Goal: Information Seeking & Learning: Learn about a topic

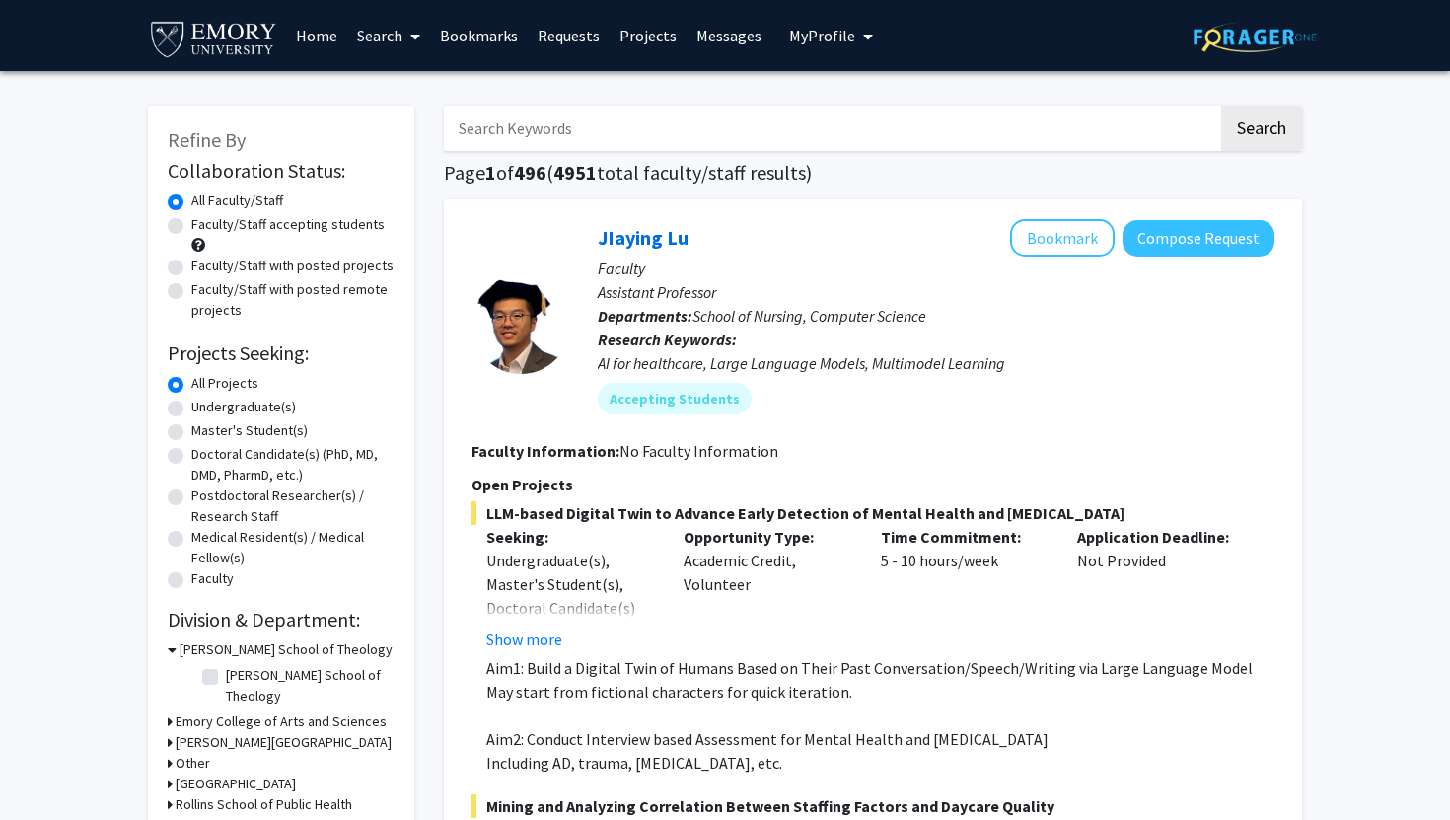
click at [191, 407] on label "Undergraduate(s)" at bounding box center [243, 407] width 105 height 21
click at [191, 407] on input "Undergraduate(s)" at bounding box center [197, 403] width 13 height 13
radio input "true"
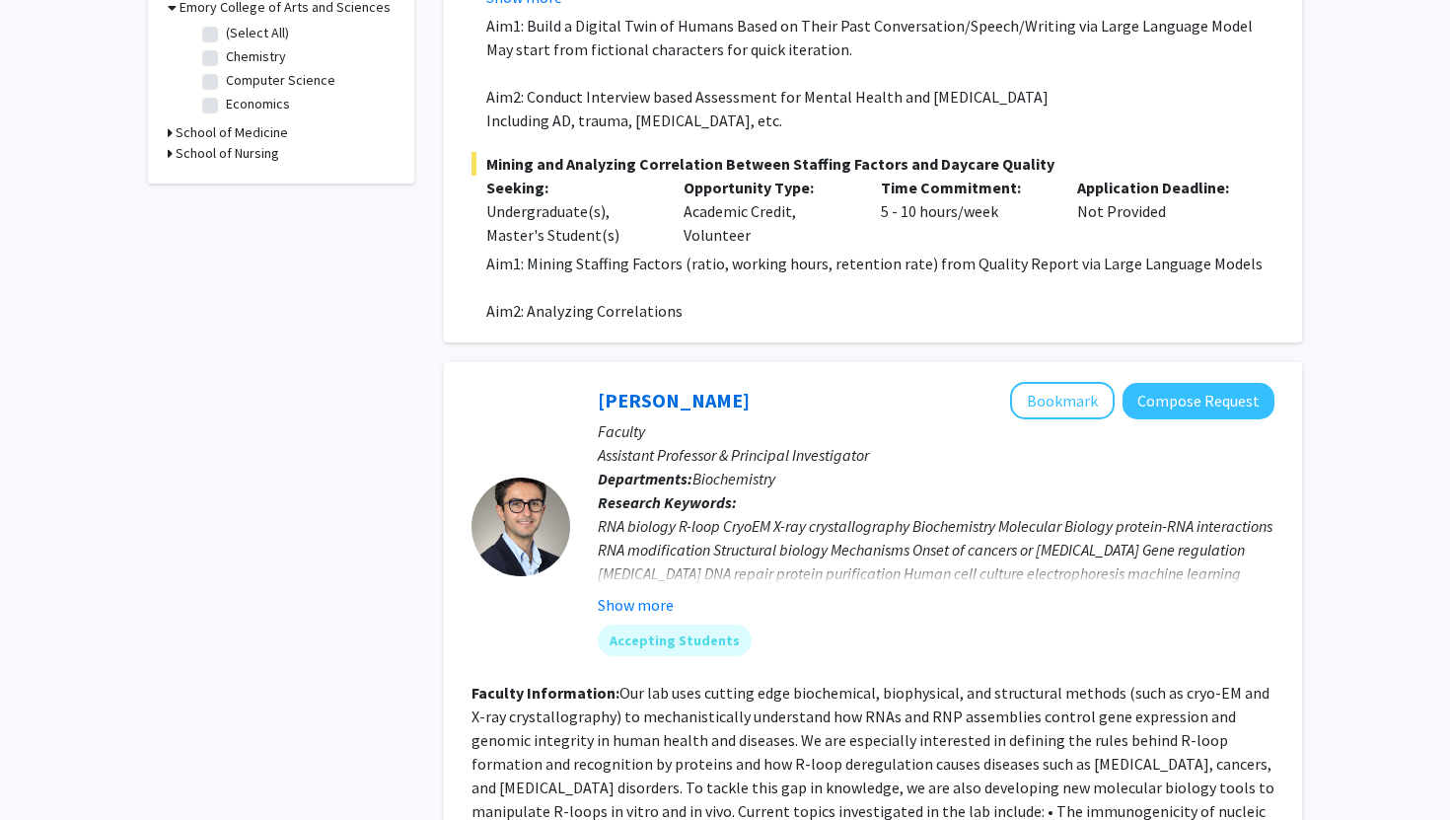
scroll to position [650, 0]
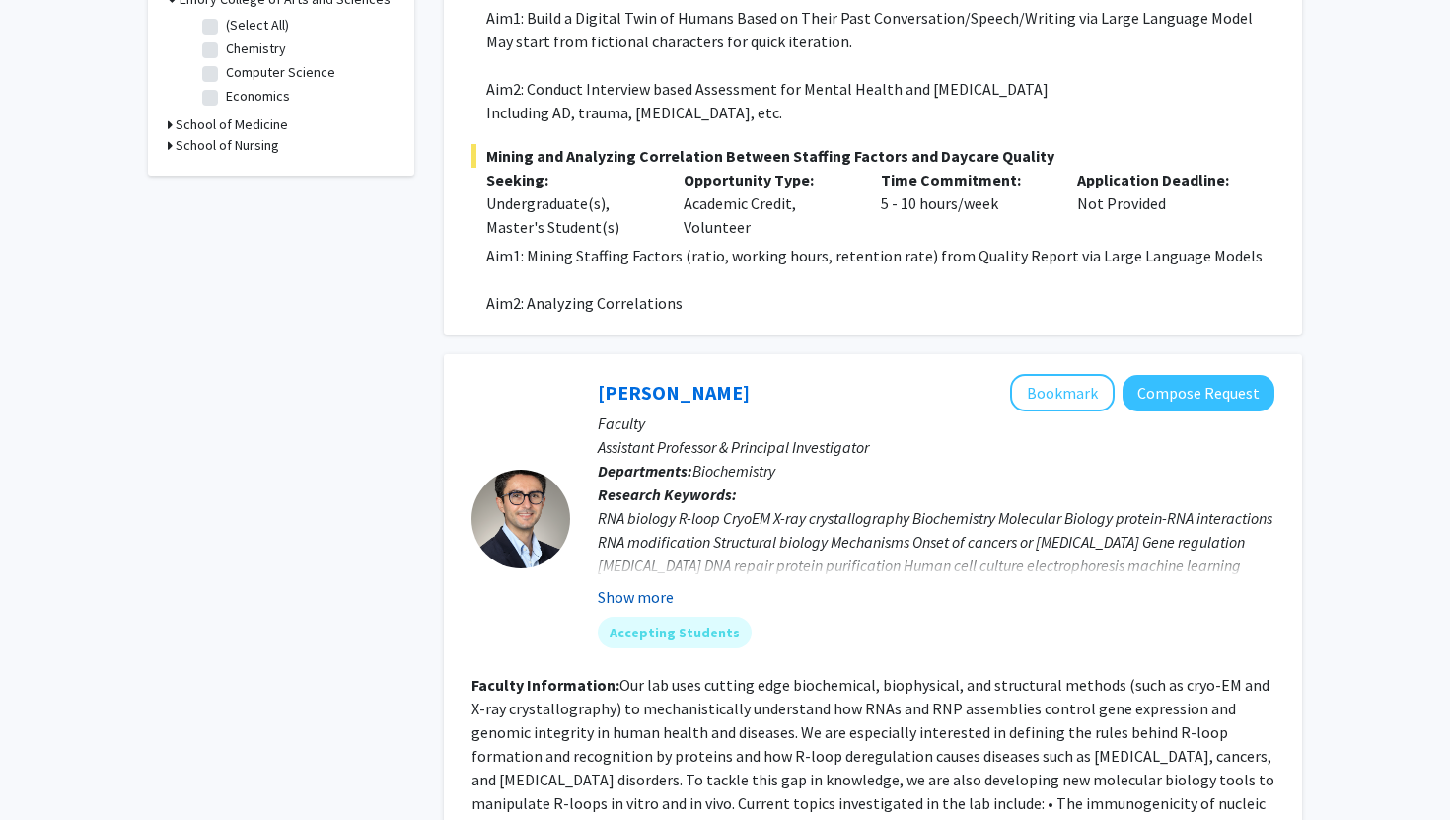
click at [640, 600] on button "Show more" at bounding box center [636, 597] width 76 height 24
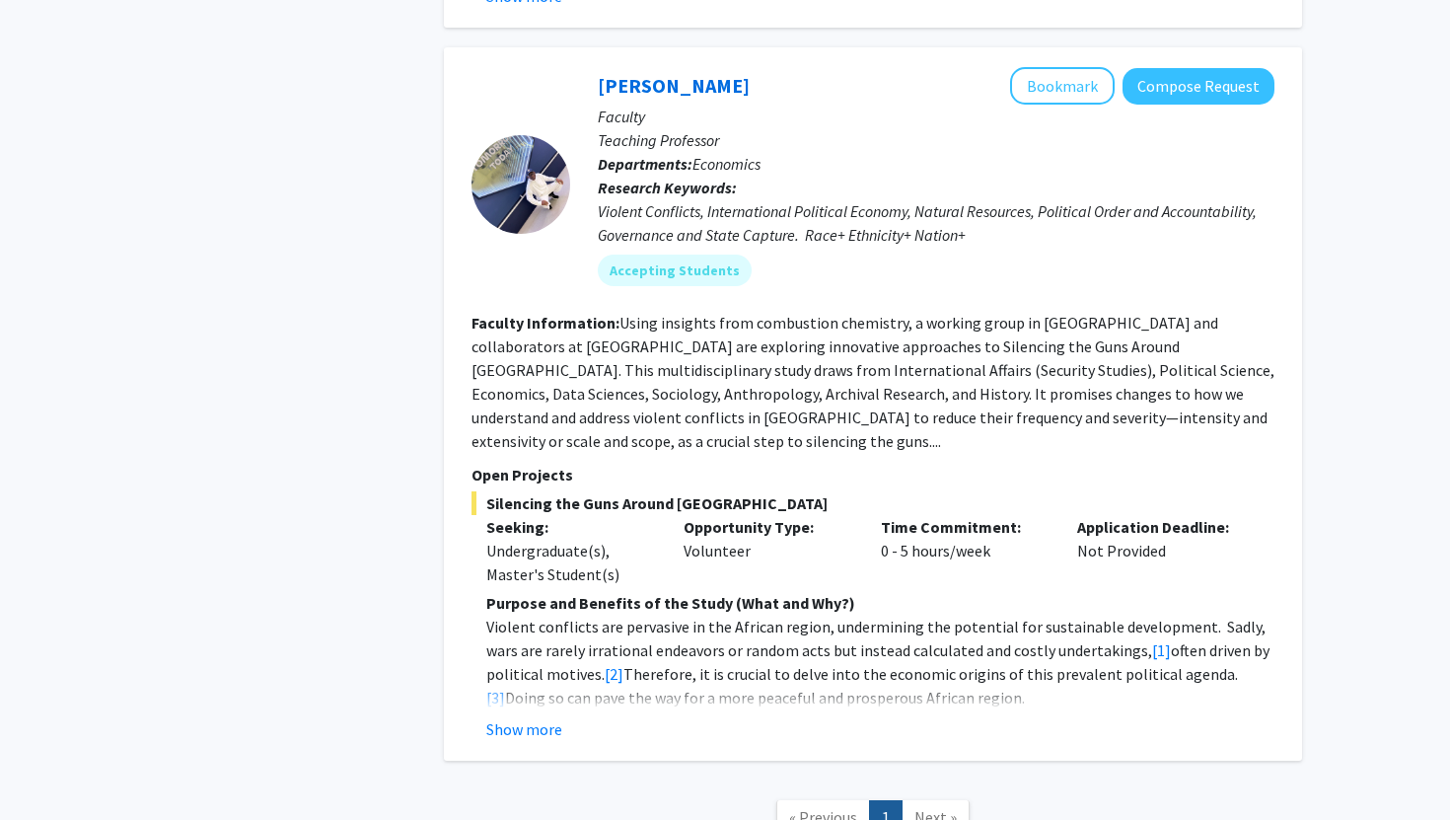
scroll to position [4092, 0]
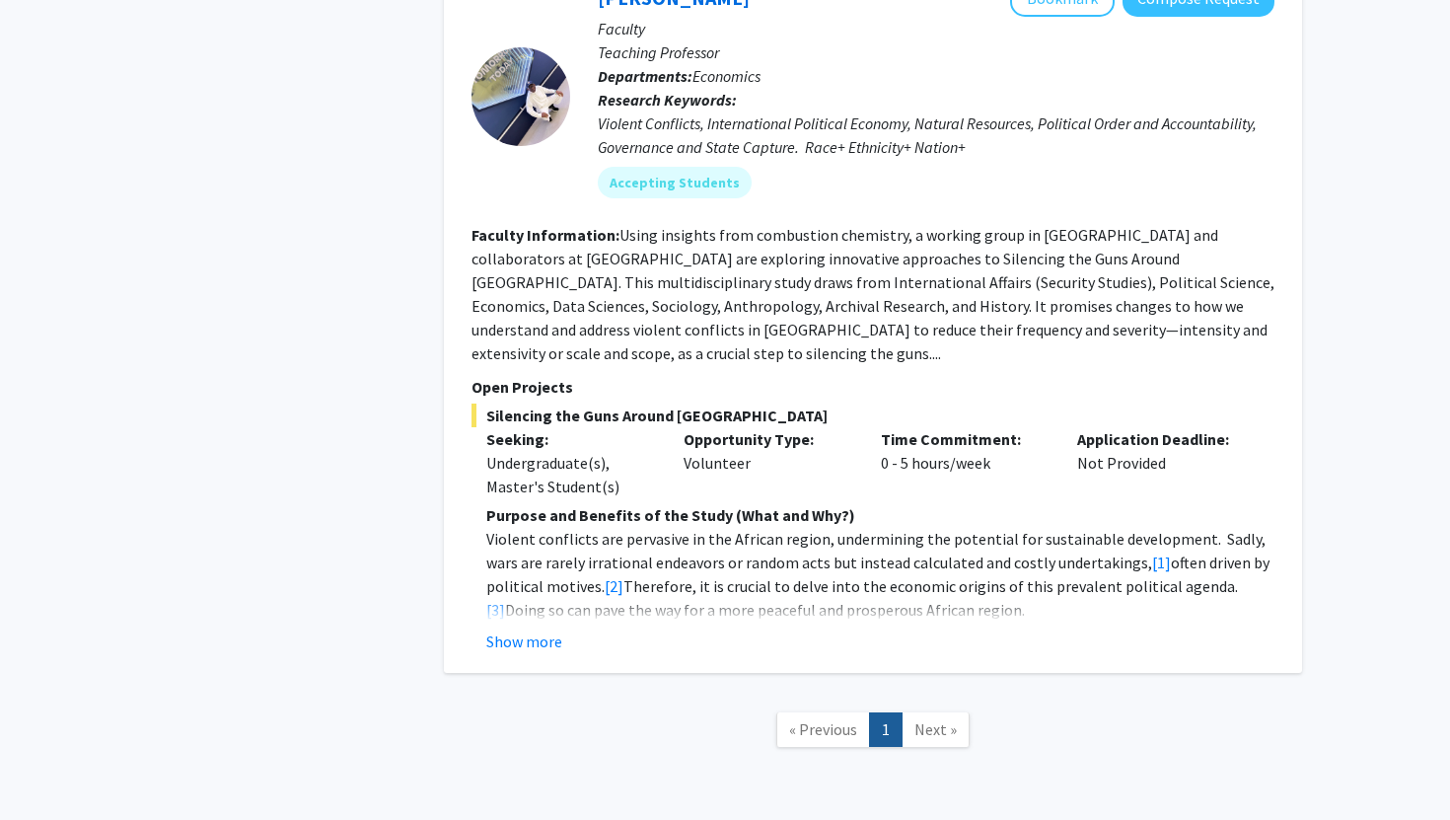
click at [945, 719] on span "Next »" at bounding box center [936, 729] width 42 height 20
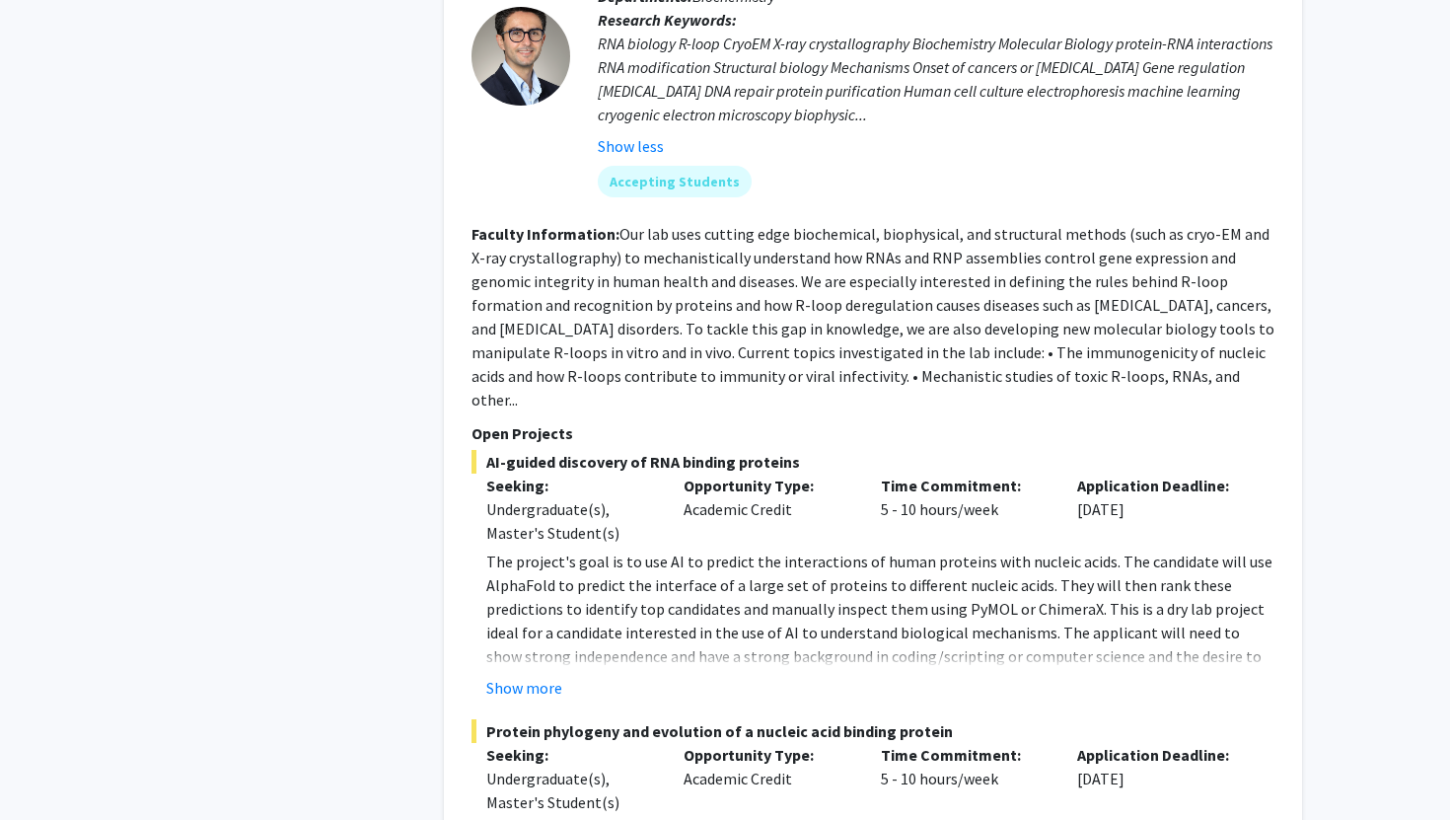
scroll to position [1129, 0]
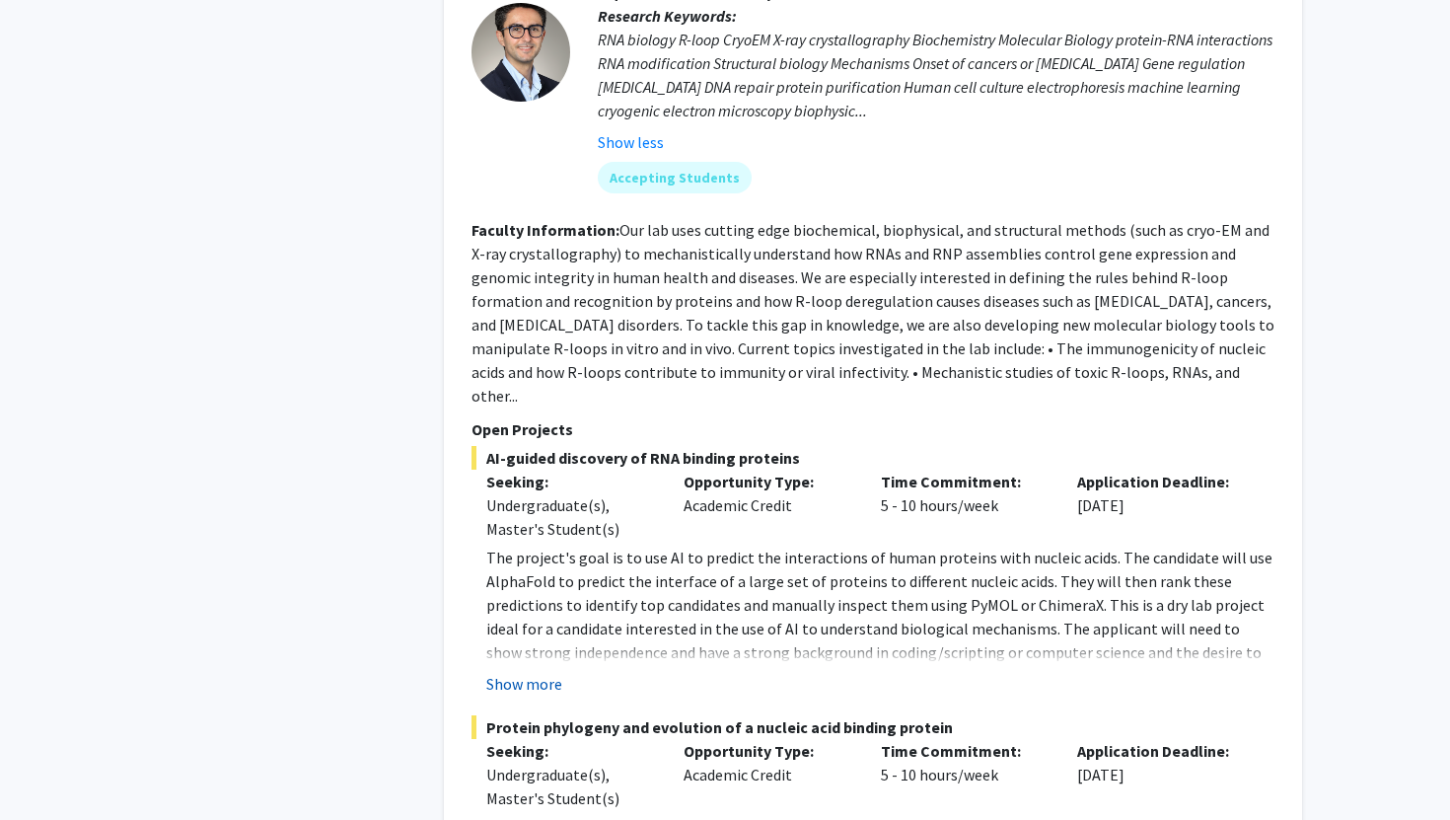
click at [536, 672] on button "Show more" at bounding box center [524, 684] width 76 height 24
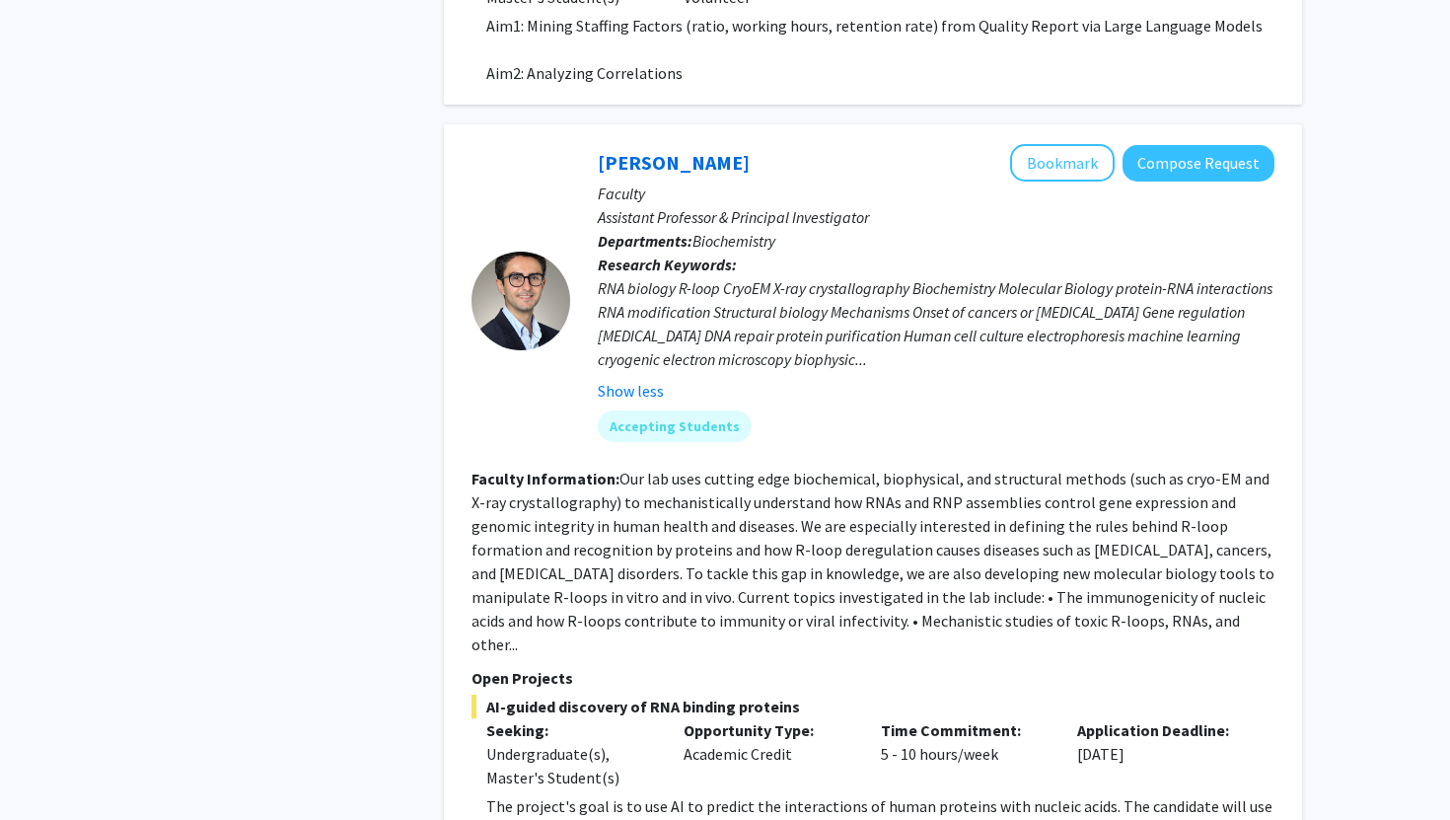
scroll to position [843, 0]
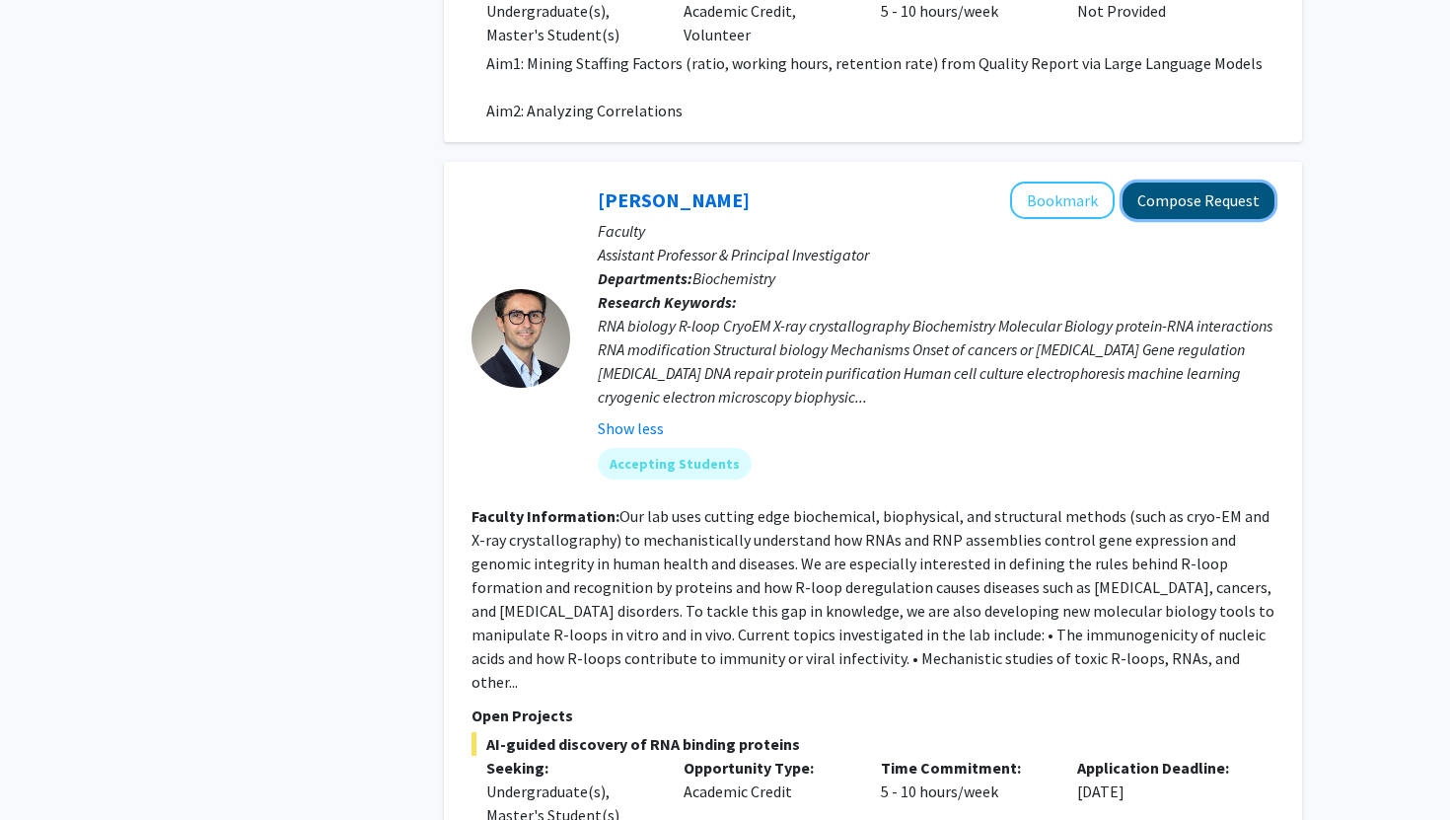
click at [1175, 207] on button "Compose Request" at bounding box center [1199, 201] width 152 height 37
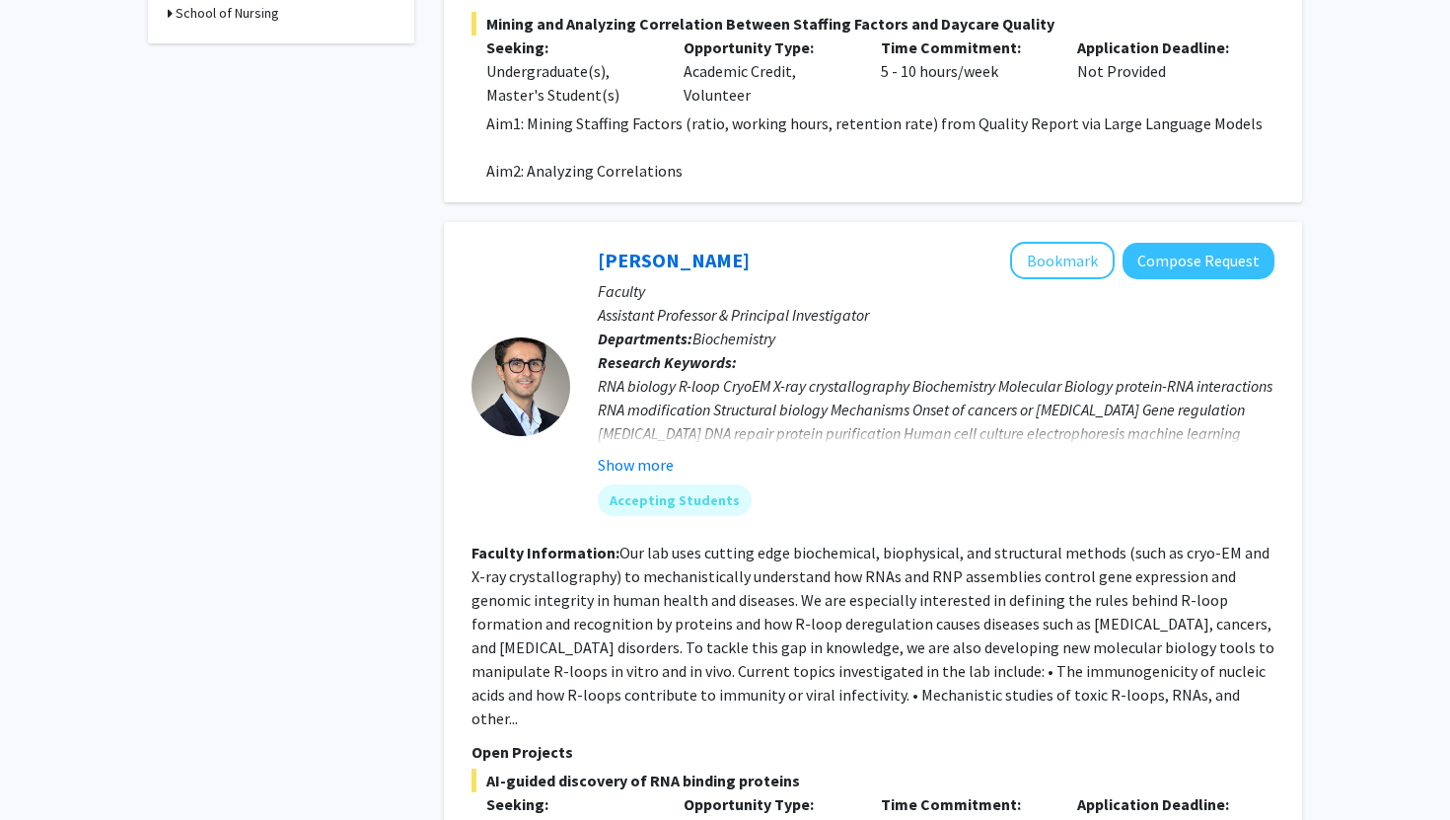
scroll to position [785, 0]
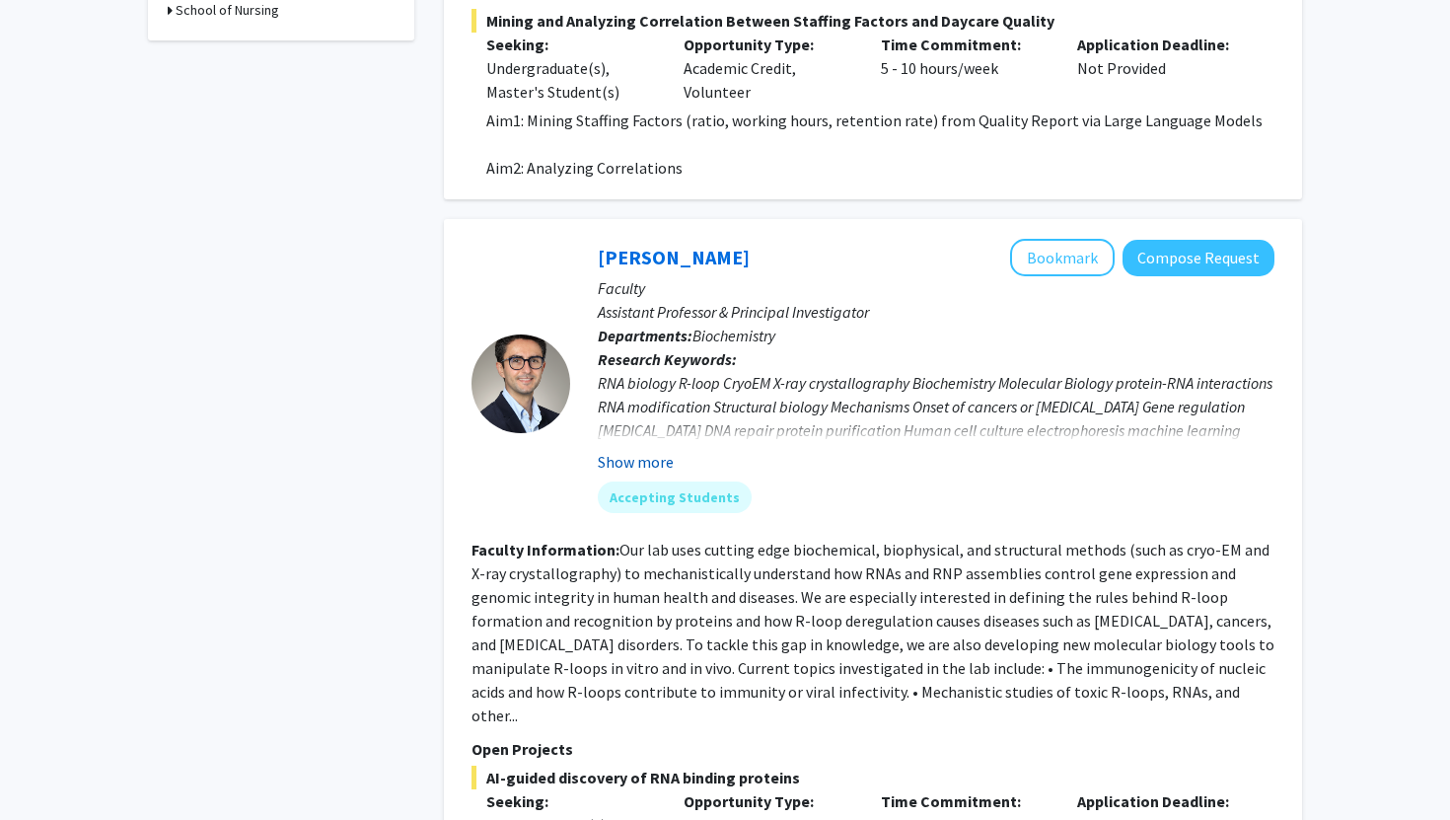
click at [632, 467] on button "Show more" at bounding box center [636, 462] width 76 height 24
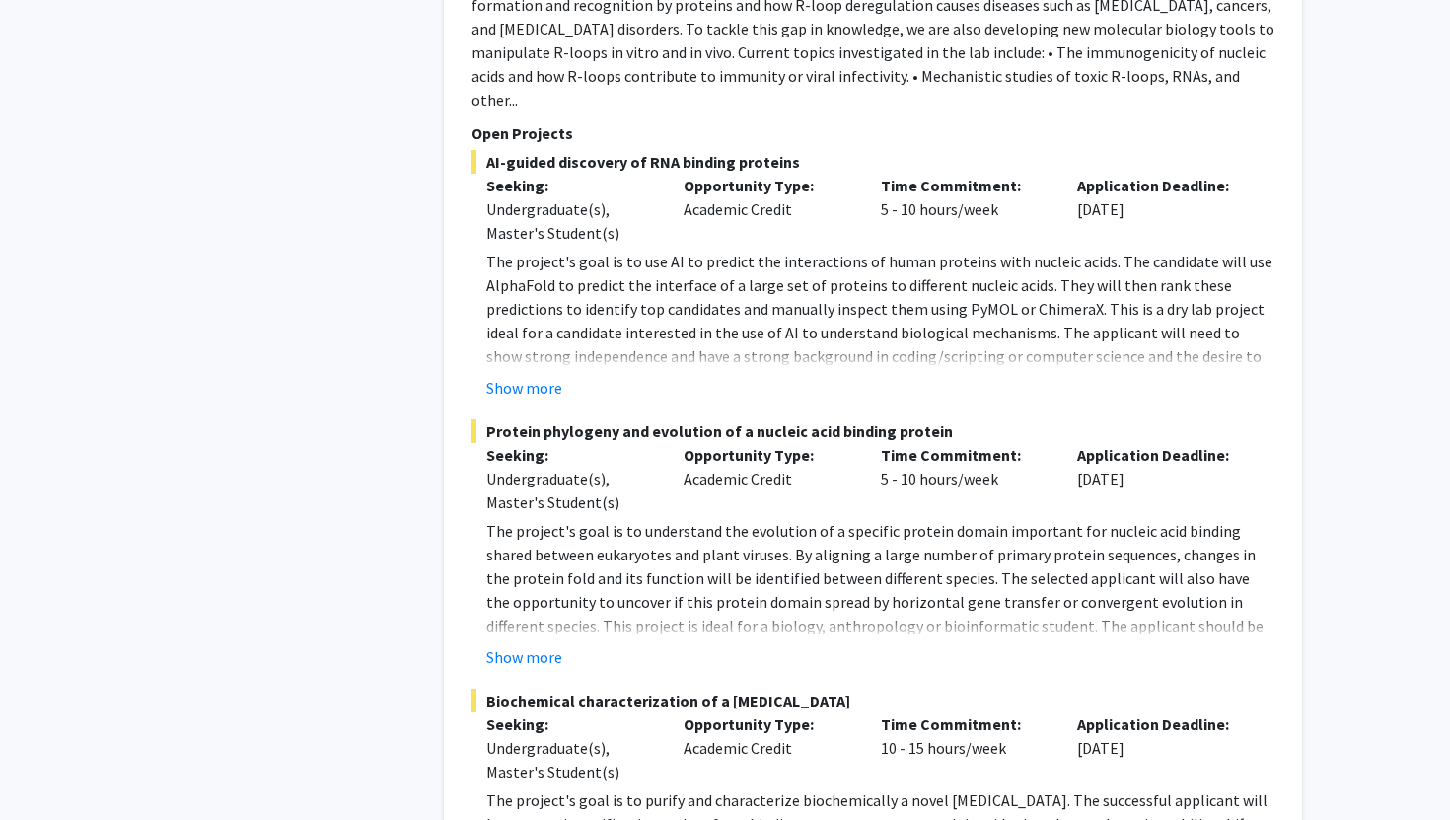
scroll to position [1421, 0]
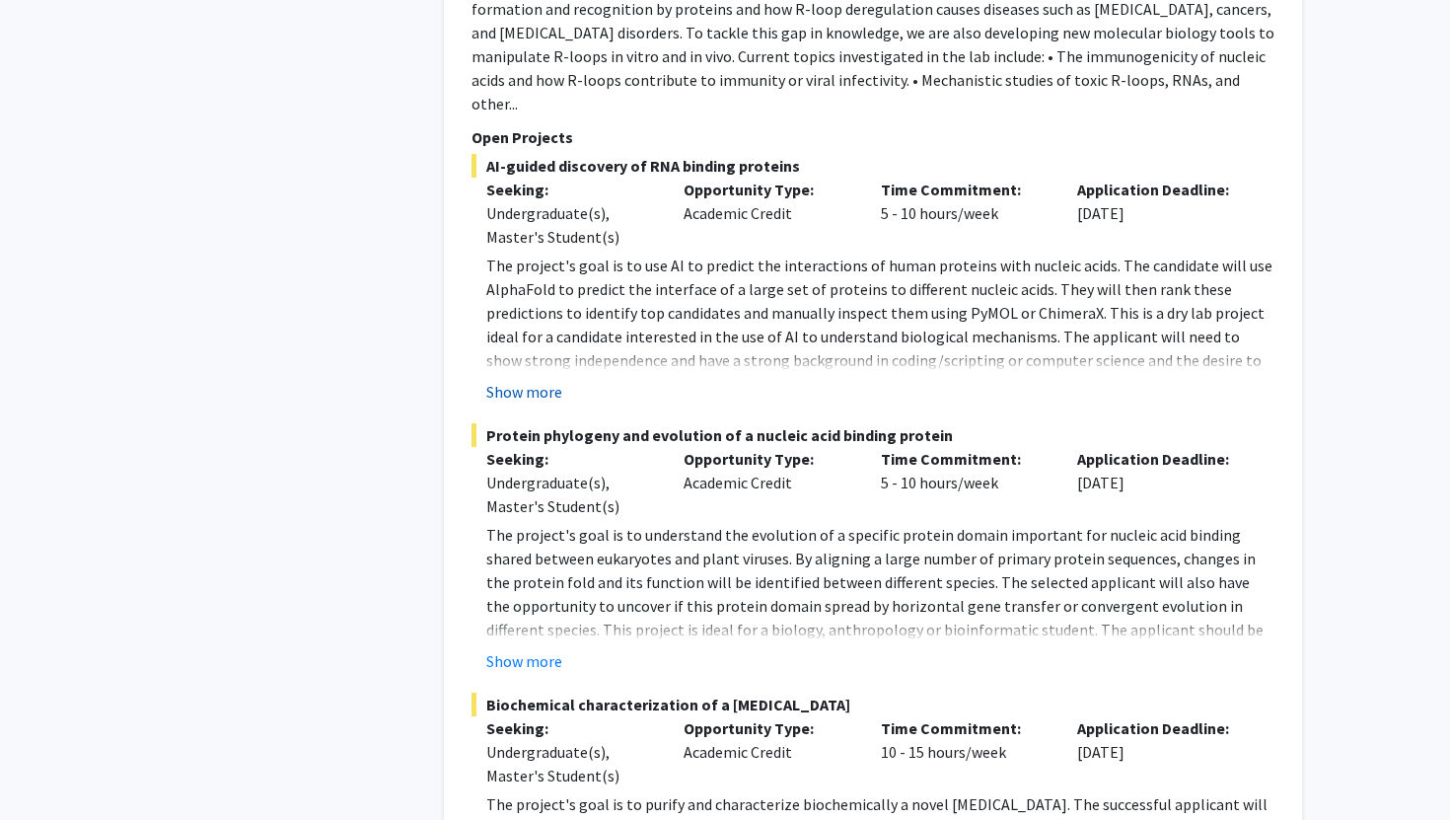
click at [549, 380] on button "Show more" at bounding box center [524, 392] width 76 height 24
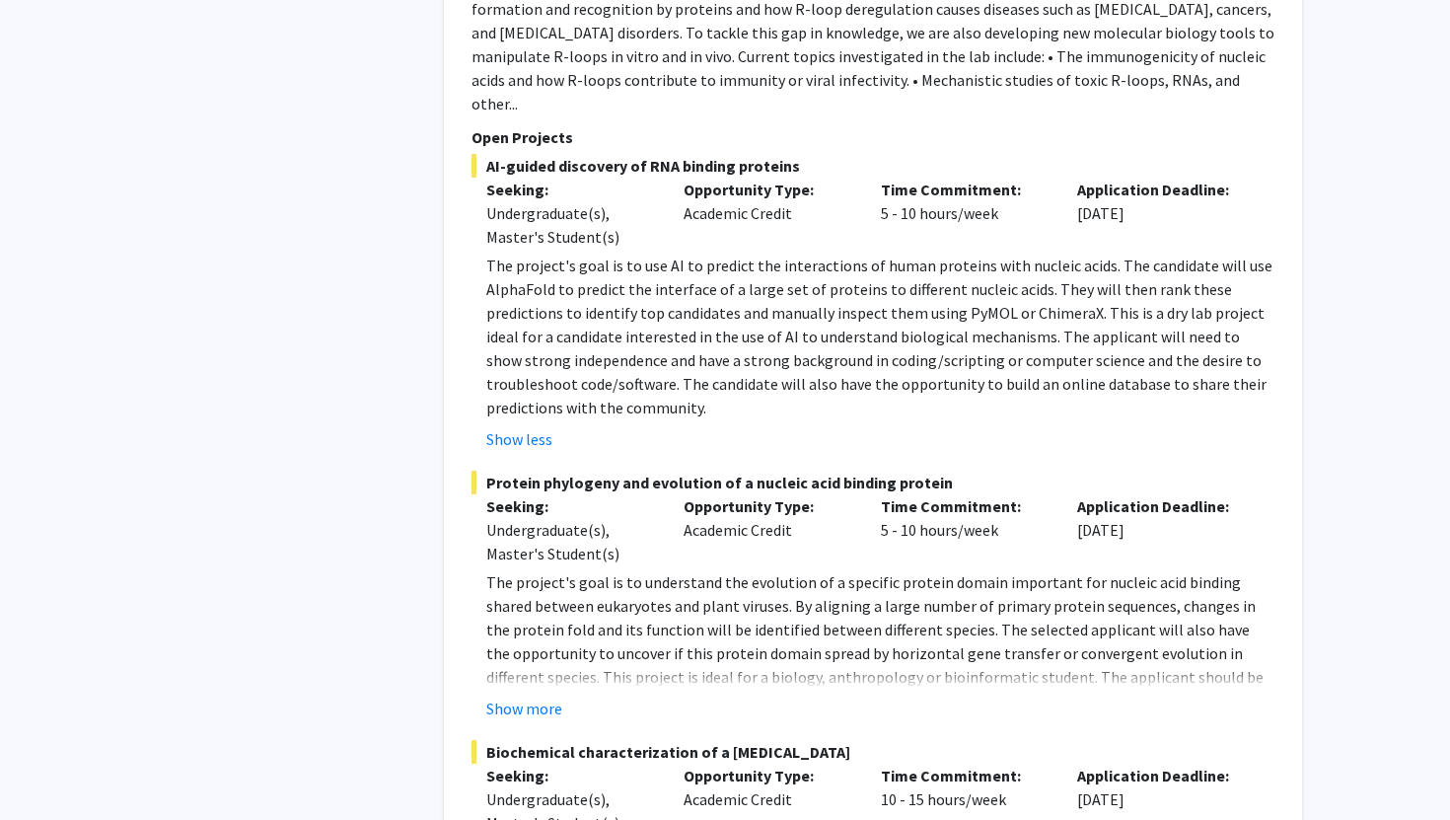
scroll to position [1531, 0]
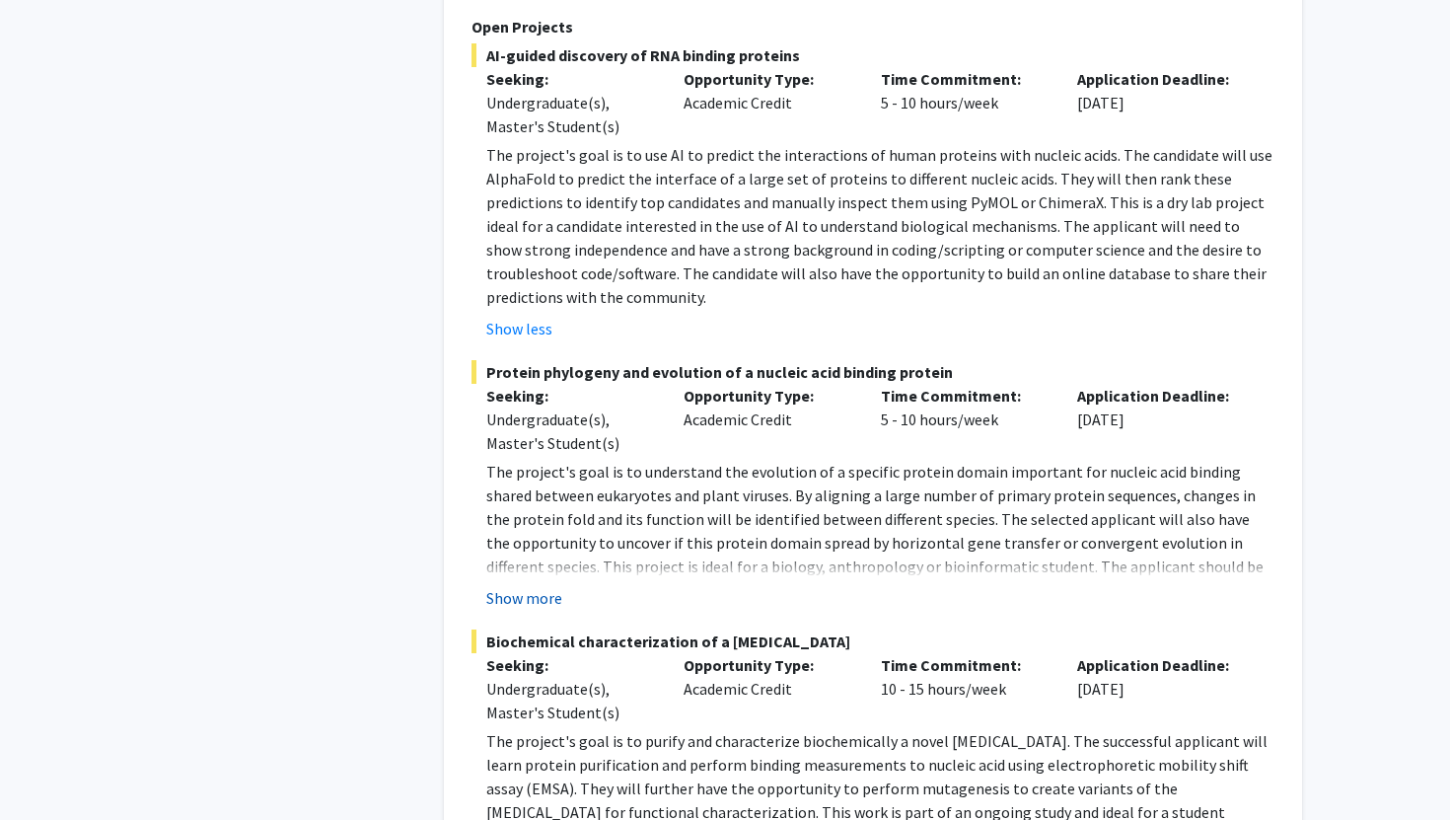
click at [507, 586] on button "Show more" at bounding box center [524, 598] width 76 height 24
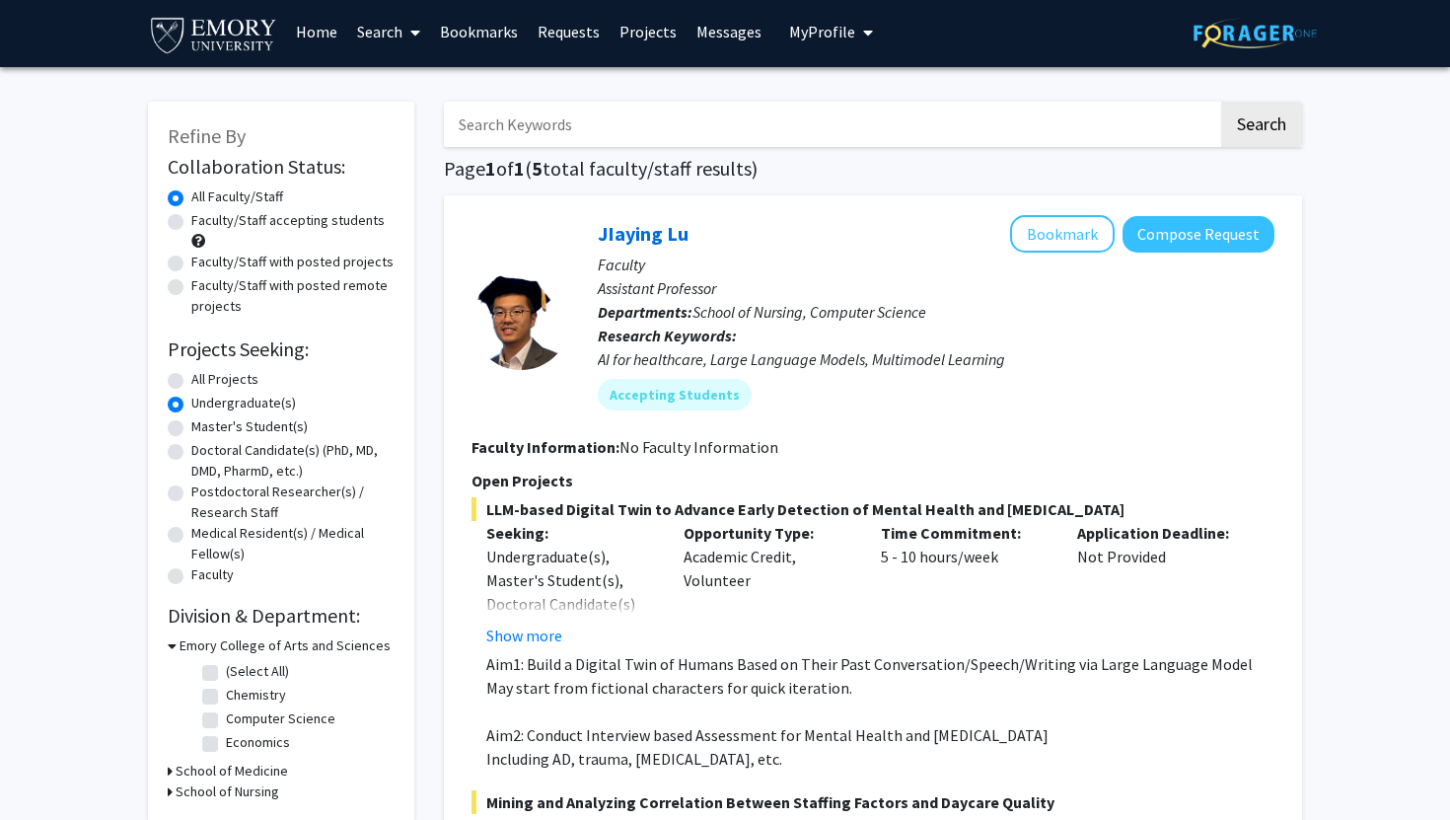
scroll to position [2, 0]
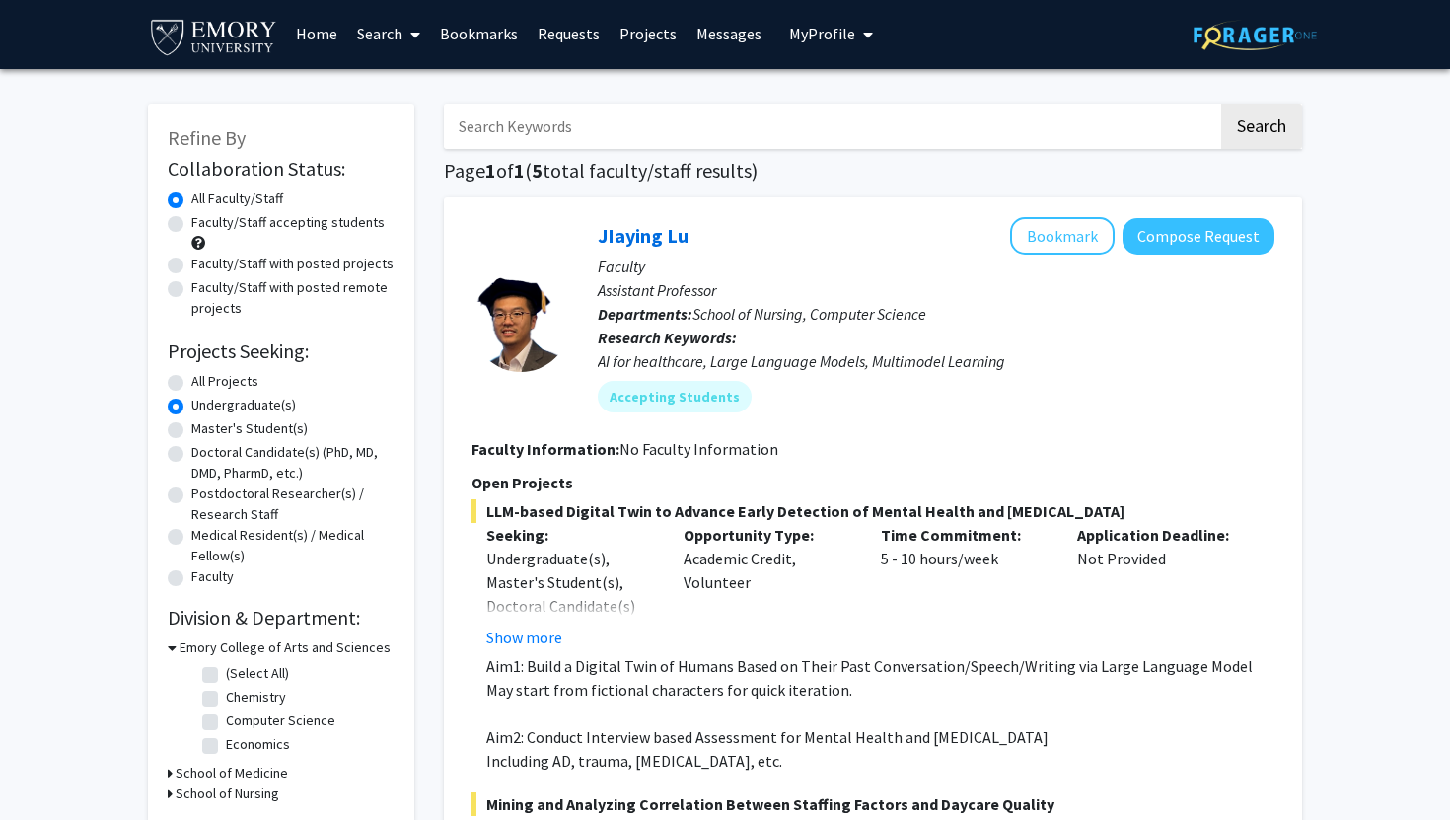
click at [180, 392] on div "All Projects" at bounding box center [281, 383] width 227 height 24
click at [191, 378] on label "All Projects" at bounding box center [224, 381] width 67 height 21
click at [191, 378] on input "All Projects" at bounding box center [197, 377] width 13 height 13
radio input "true"
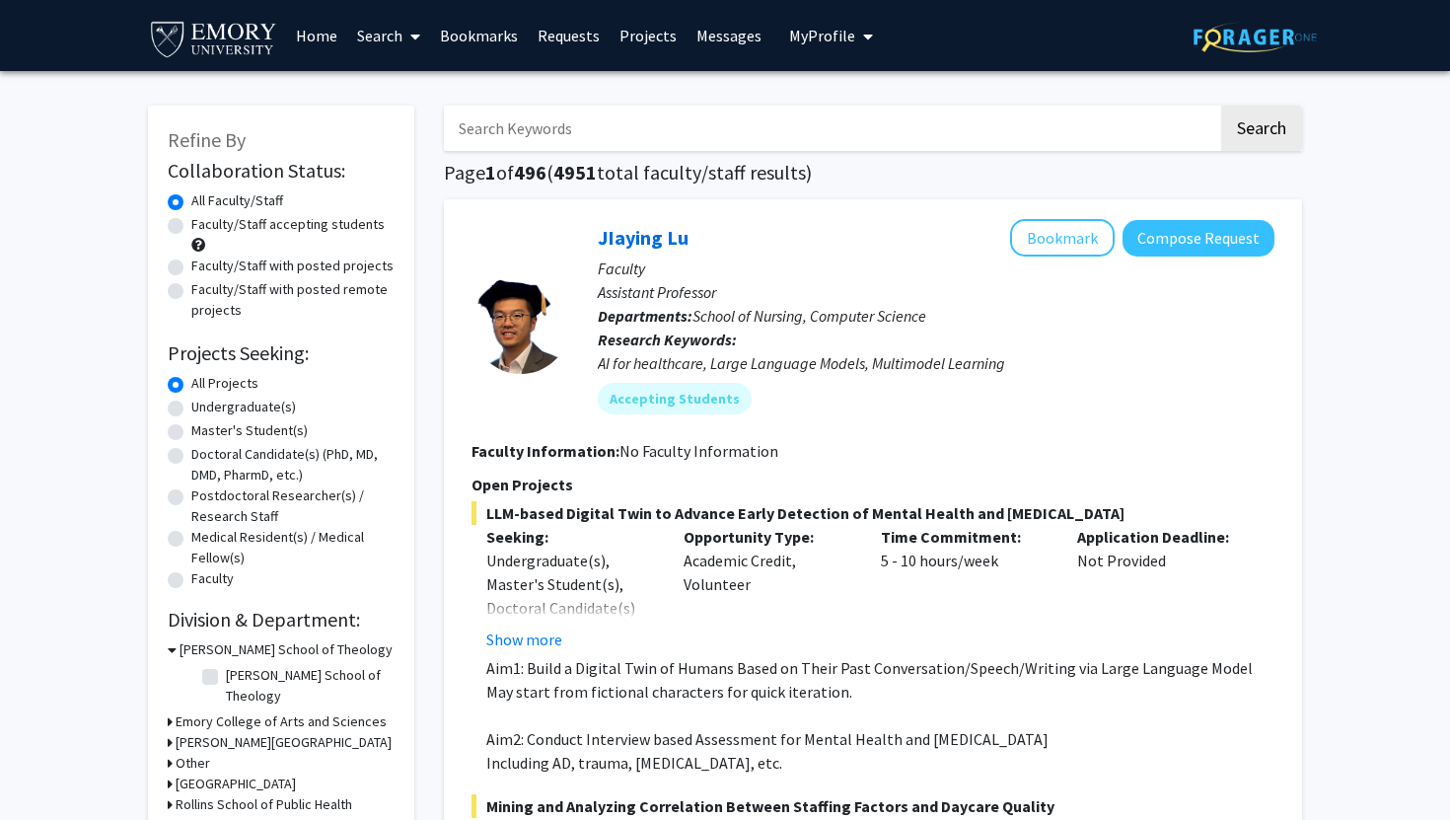
click at [191, 229] on label "Faculty/Staff accepting students" at bounding box center [287, 224] width 193 height 21
click at [191, 227] on input "Faculty/Staff accepting students" at bounding box center [197, 220] width 13 height 13
radio input "true"
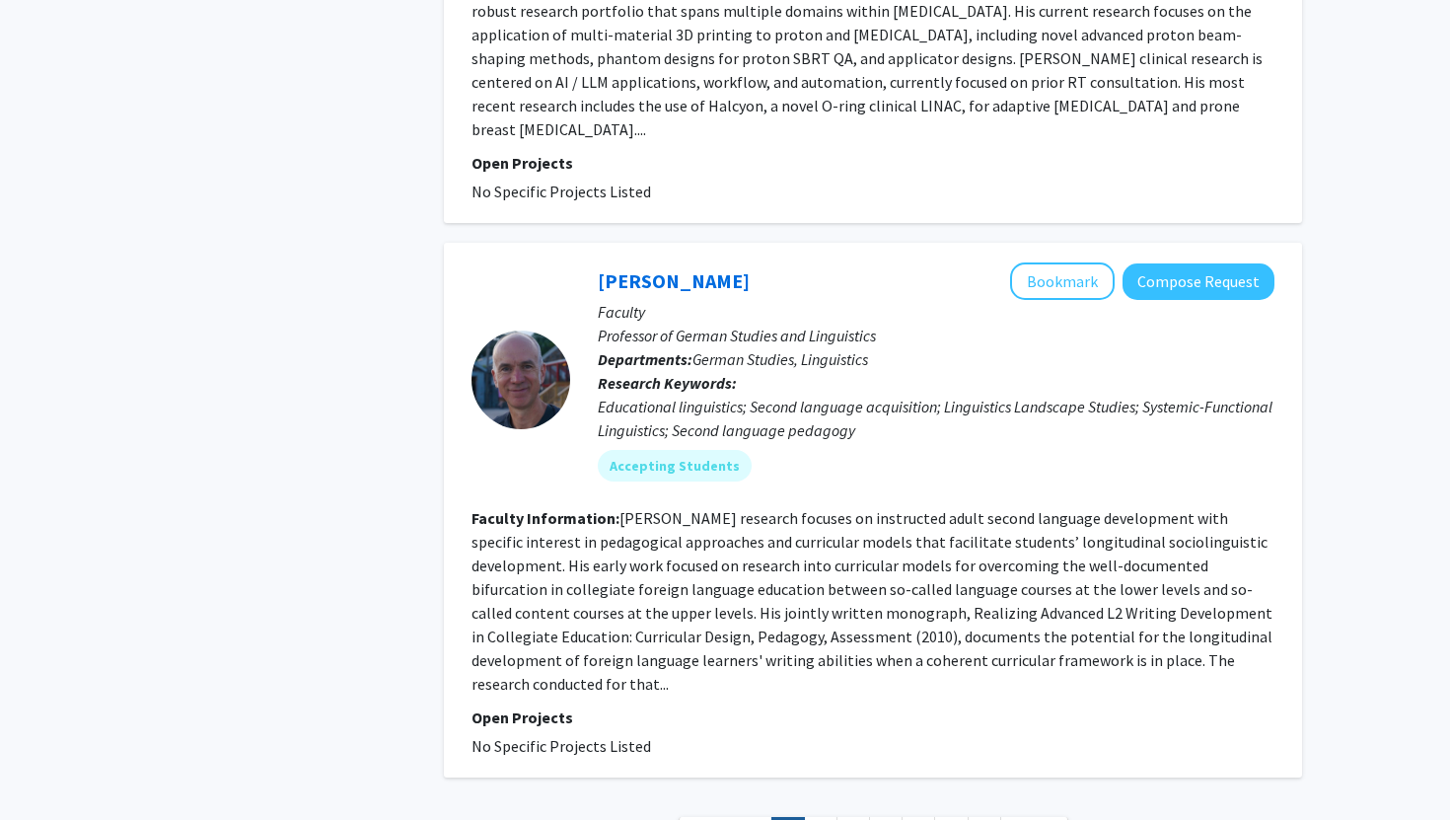
scroll to position [6391, 0]
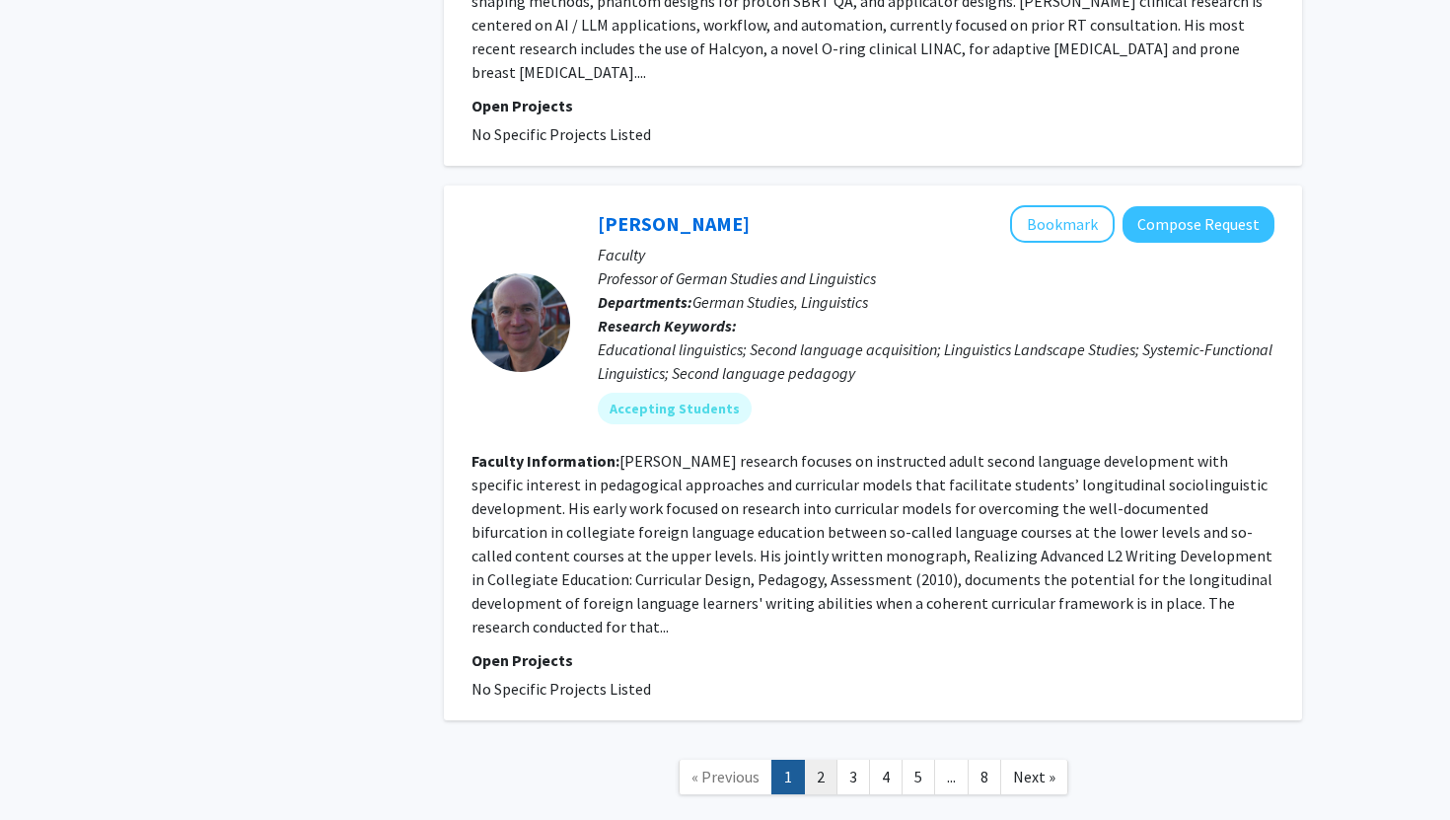
click at [824, 760] on link "2" at bounding box center [821, 777] width 34 height 35
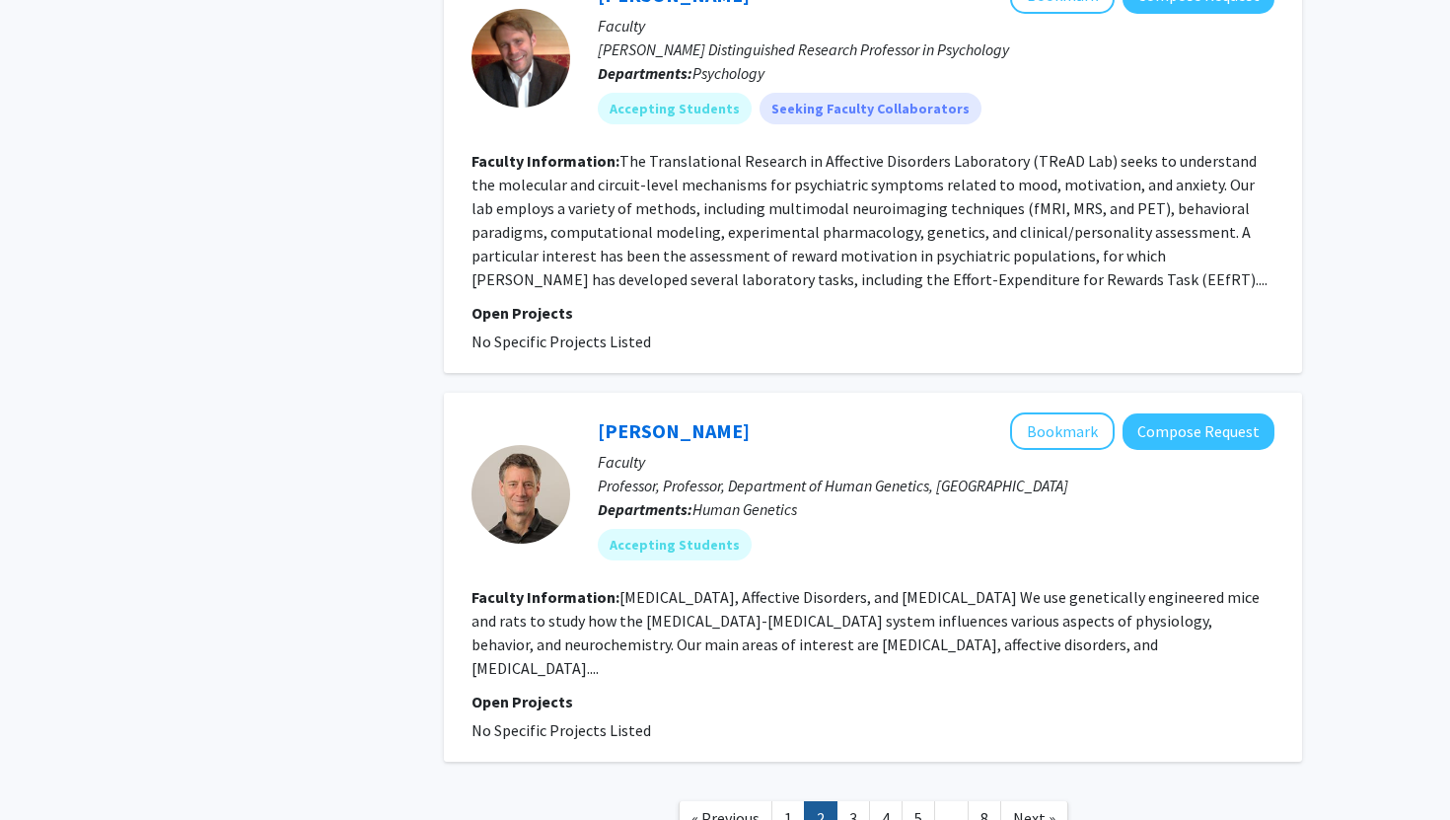
scroll to position [4211, 0]
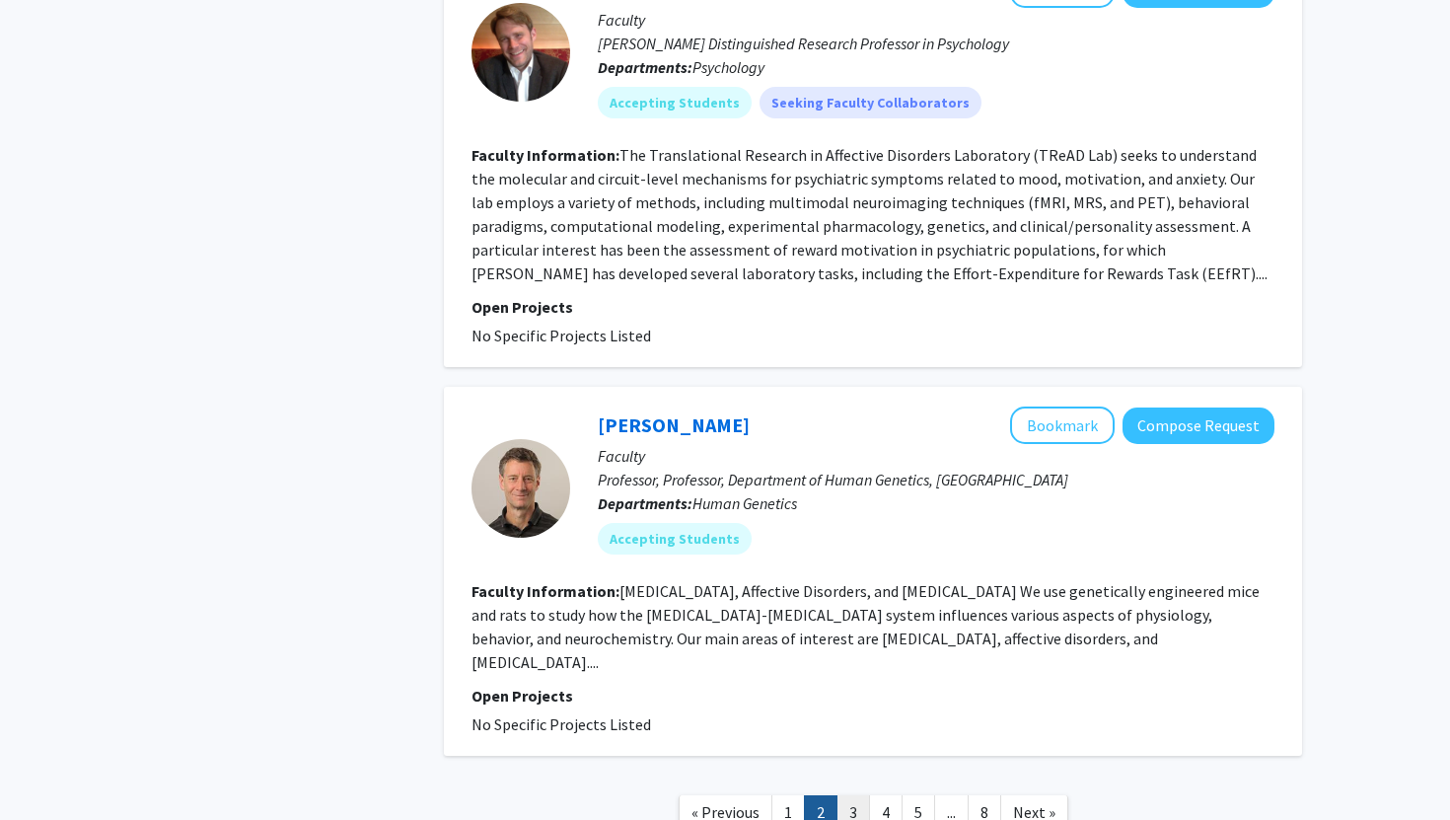
click at [856, 795] on link "3" at bounding box center [854, 812] width 34 height 35
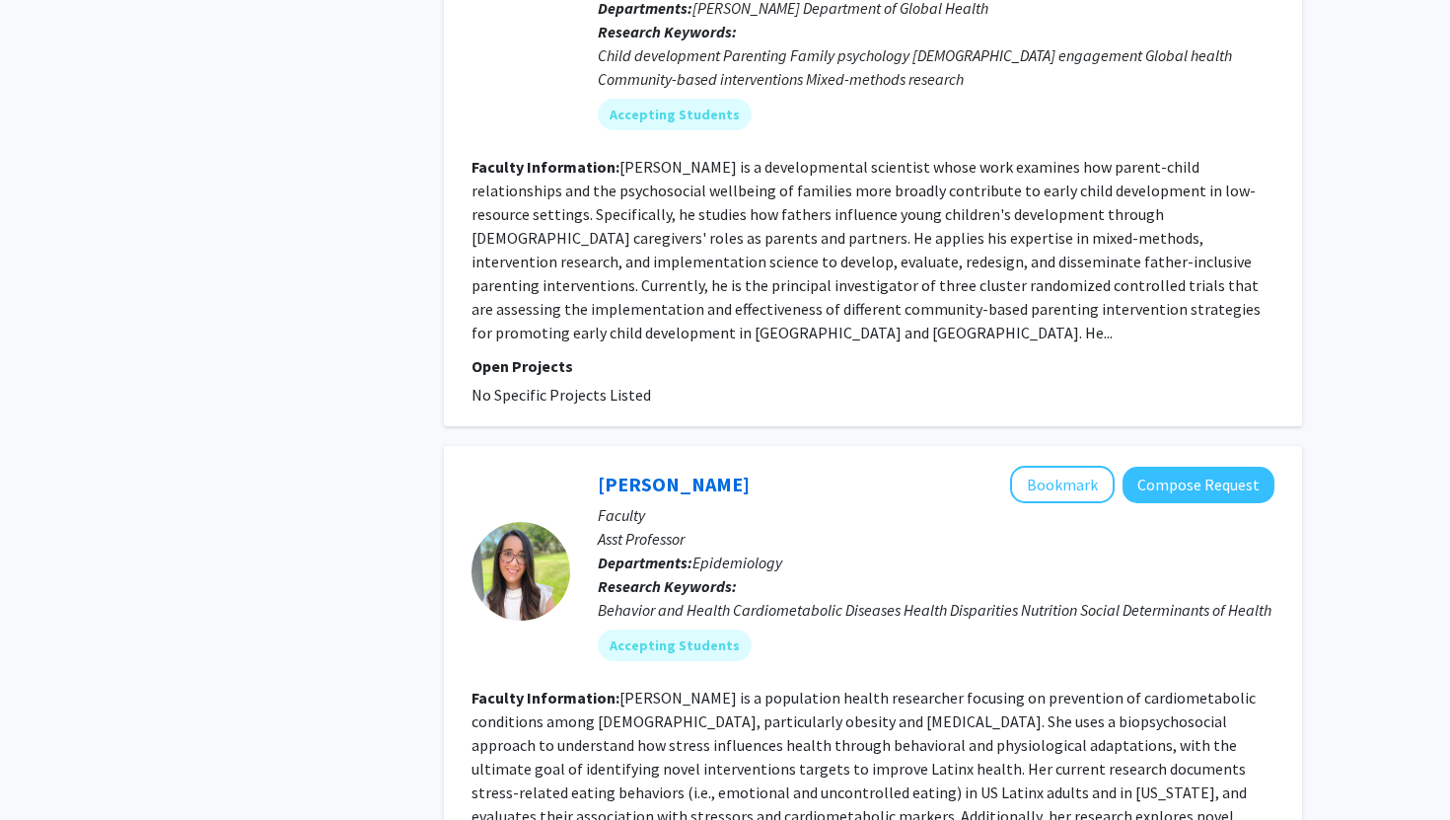
scroll to position [4397, 0]
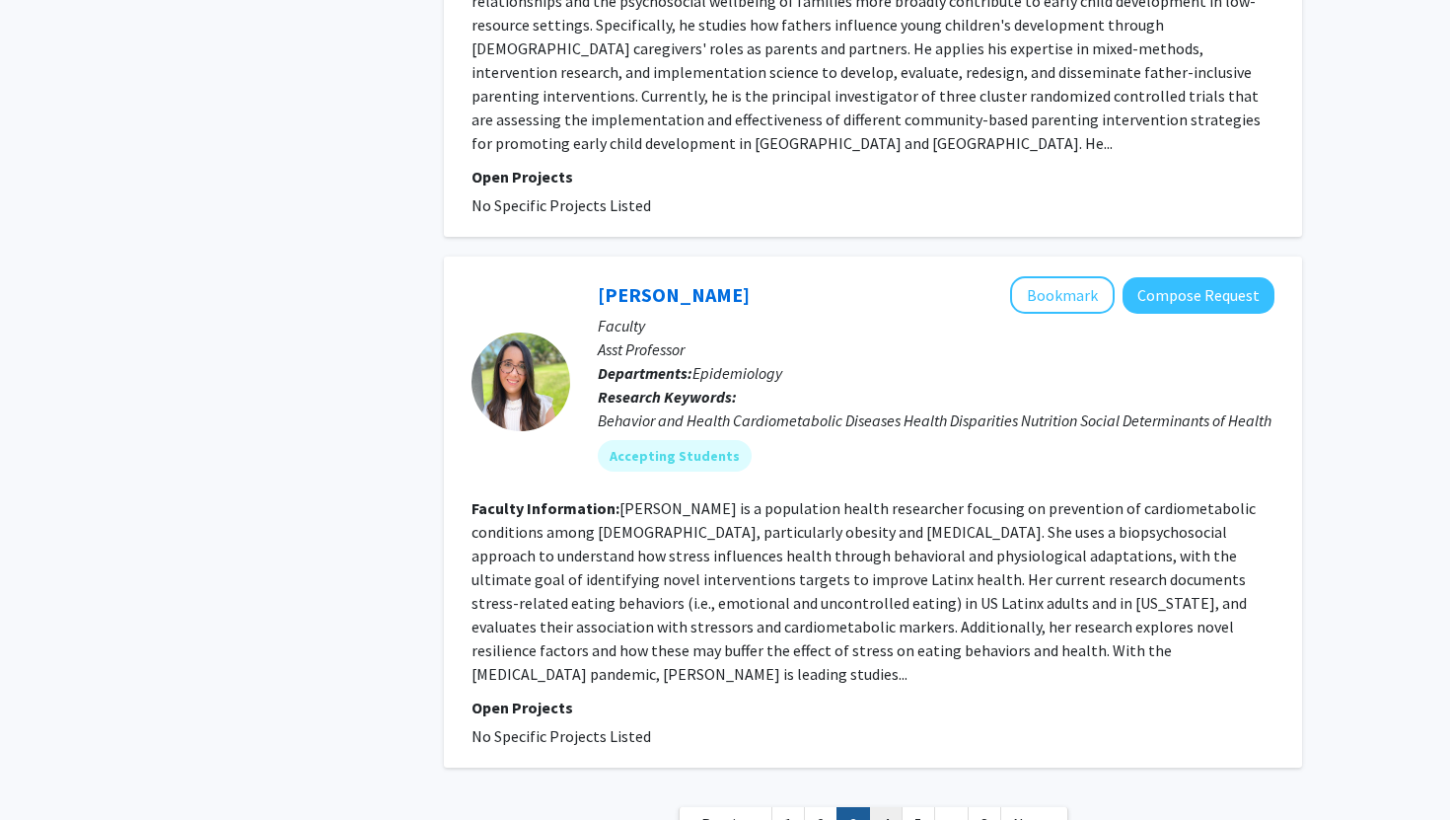
click at [883, 807] on link "4" at bounding box center [886, 824] width 34 height 35
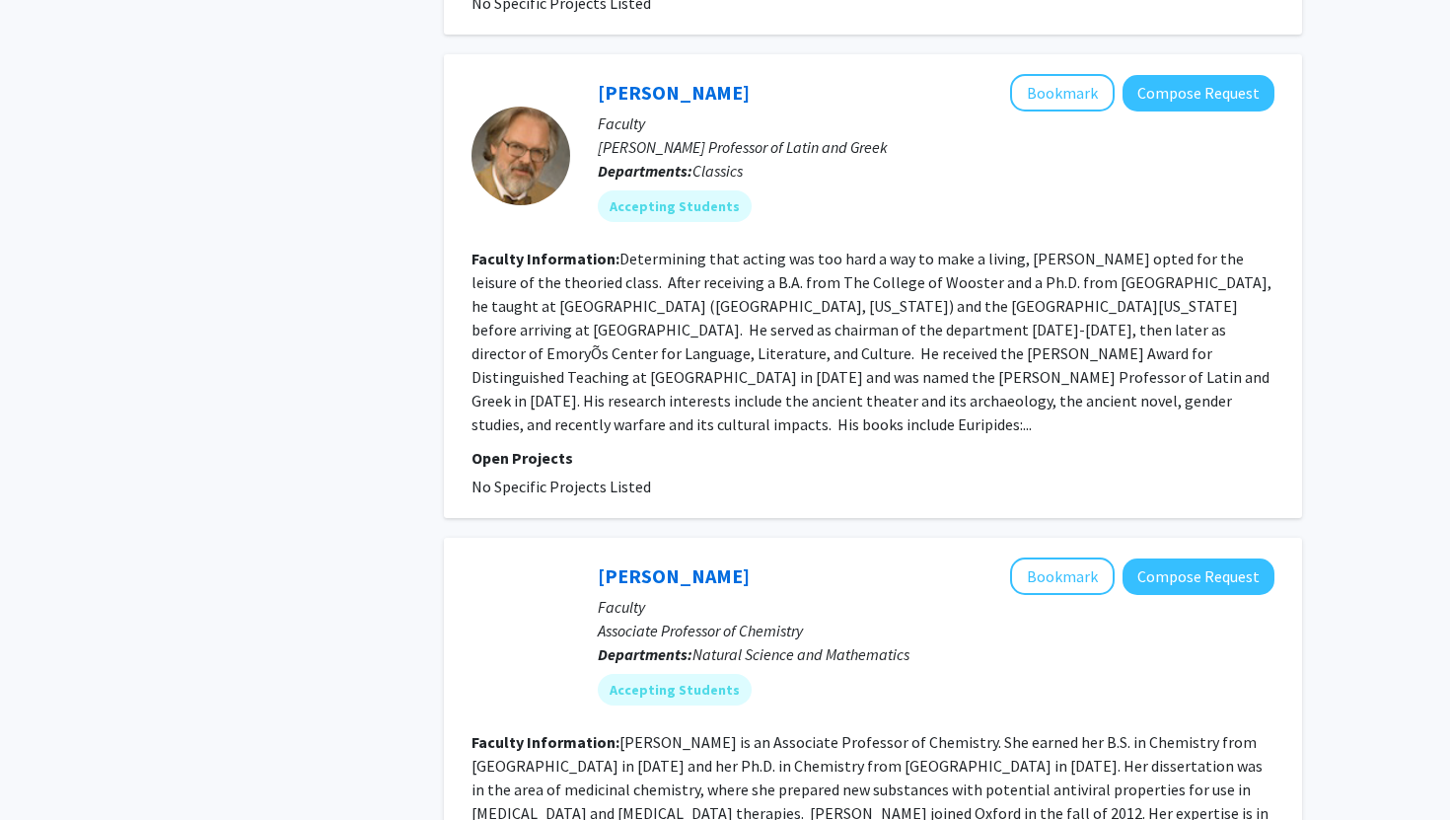
scroll to position [4405, 0]
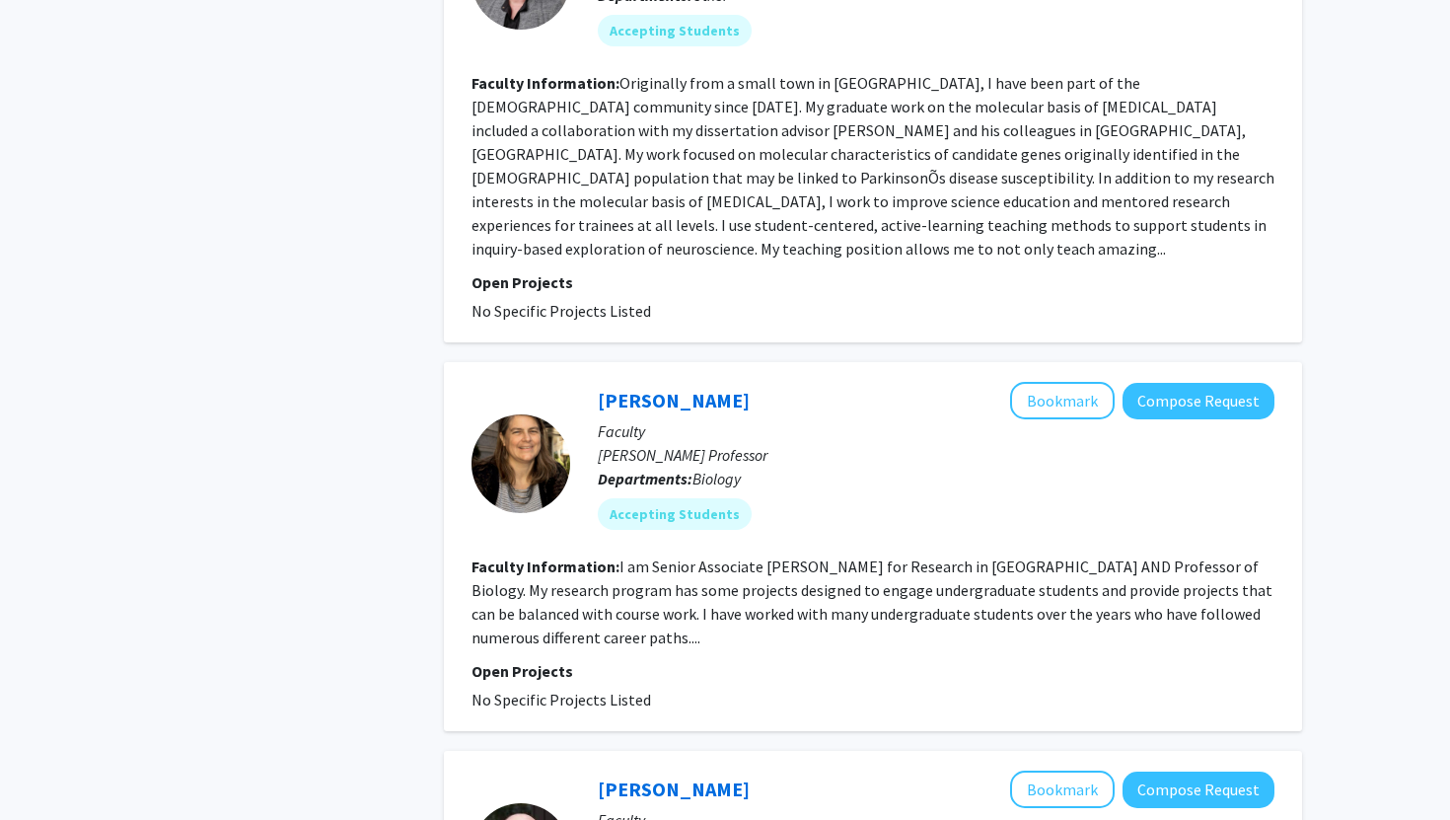
scroll to position [1361, 0]
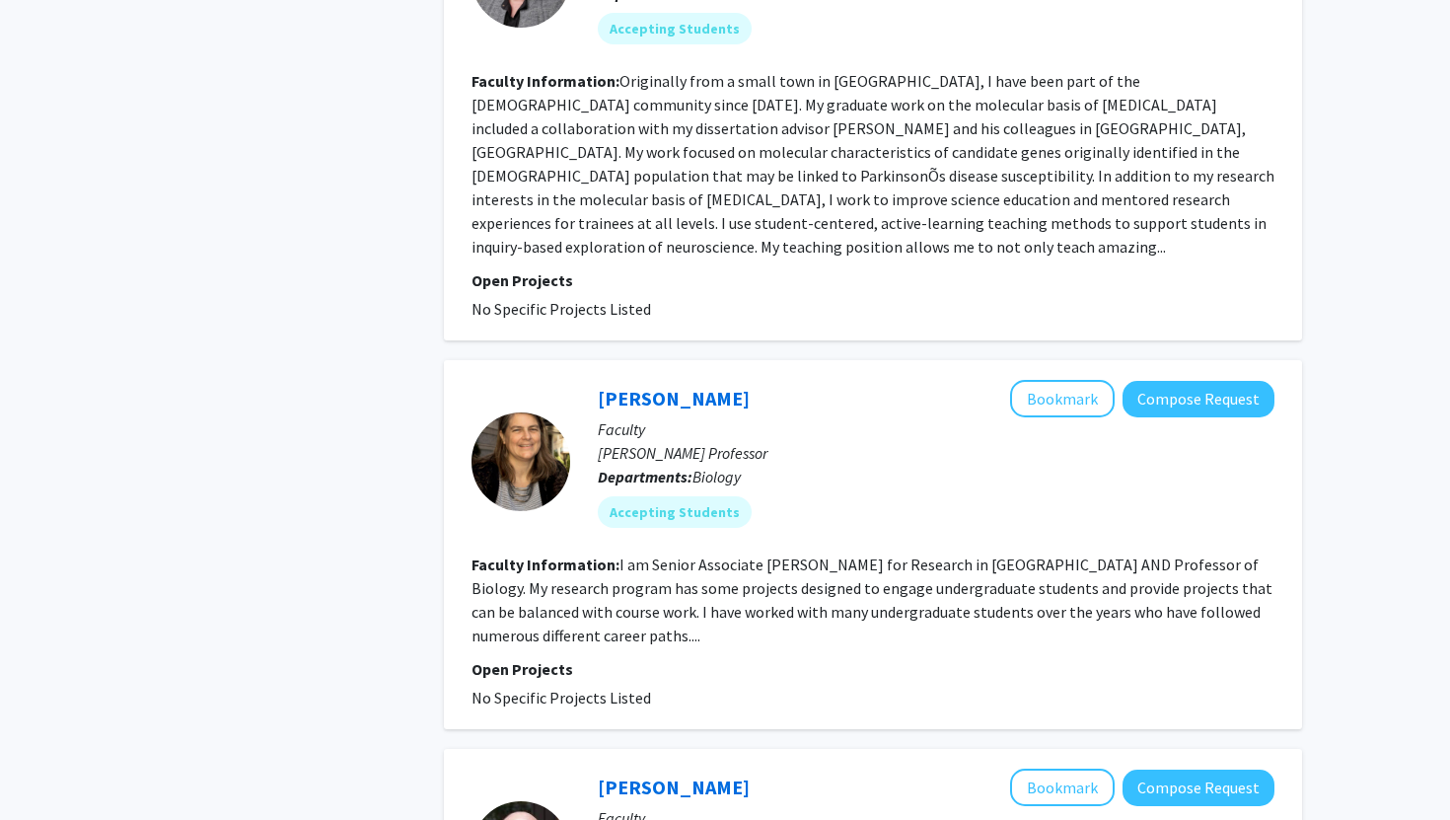
click at [865, 555] on fg-read-more "I am Senior Associate Dean for Research in Emory College AND Professor of Biolo…" at bounding box center [872, 600] width 801 height 91
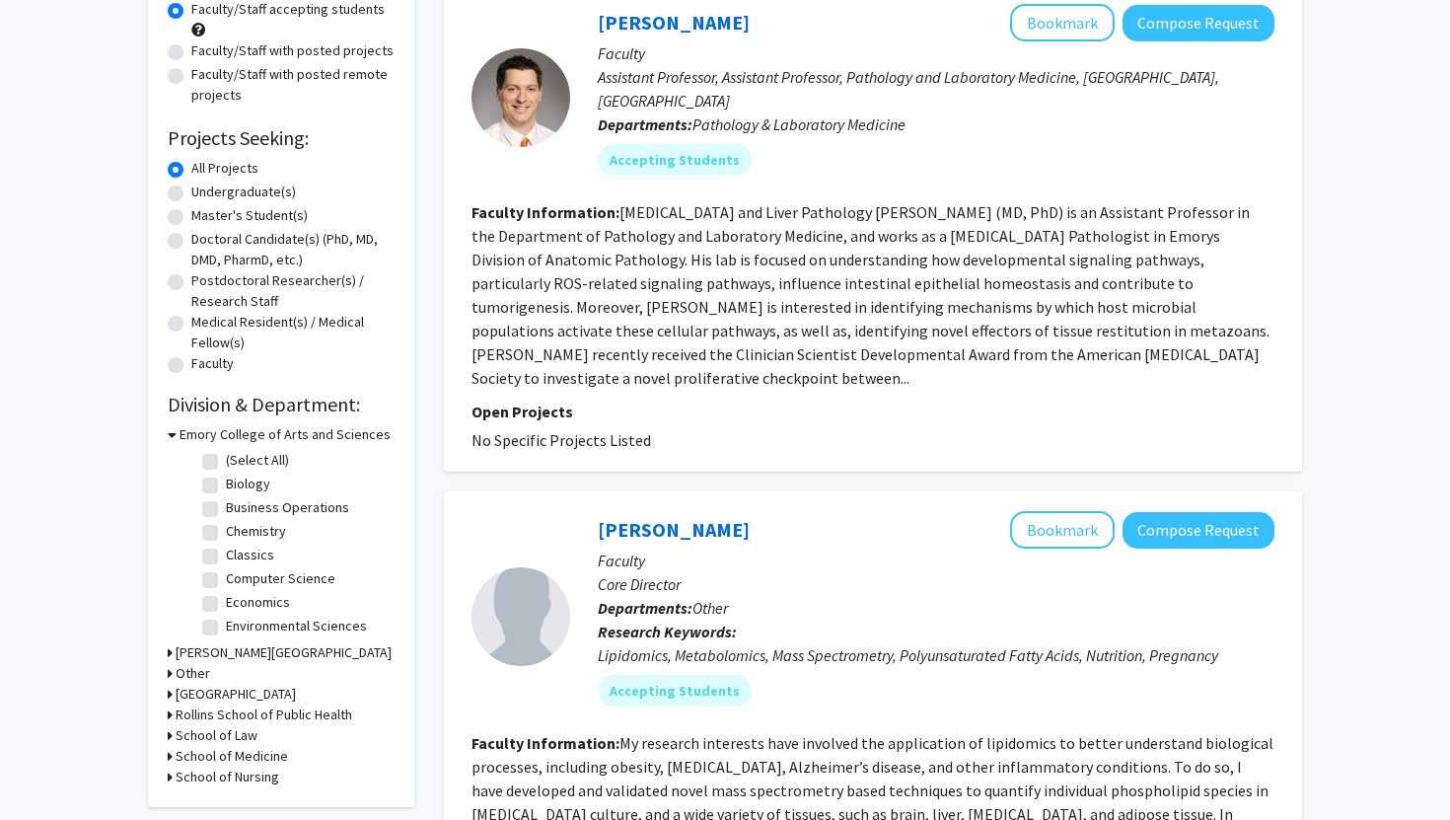
scroll to position [0, 0]
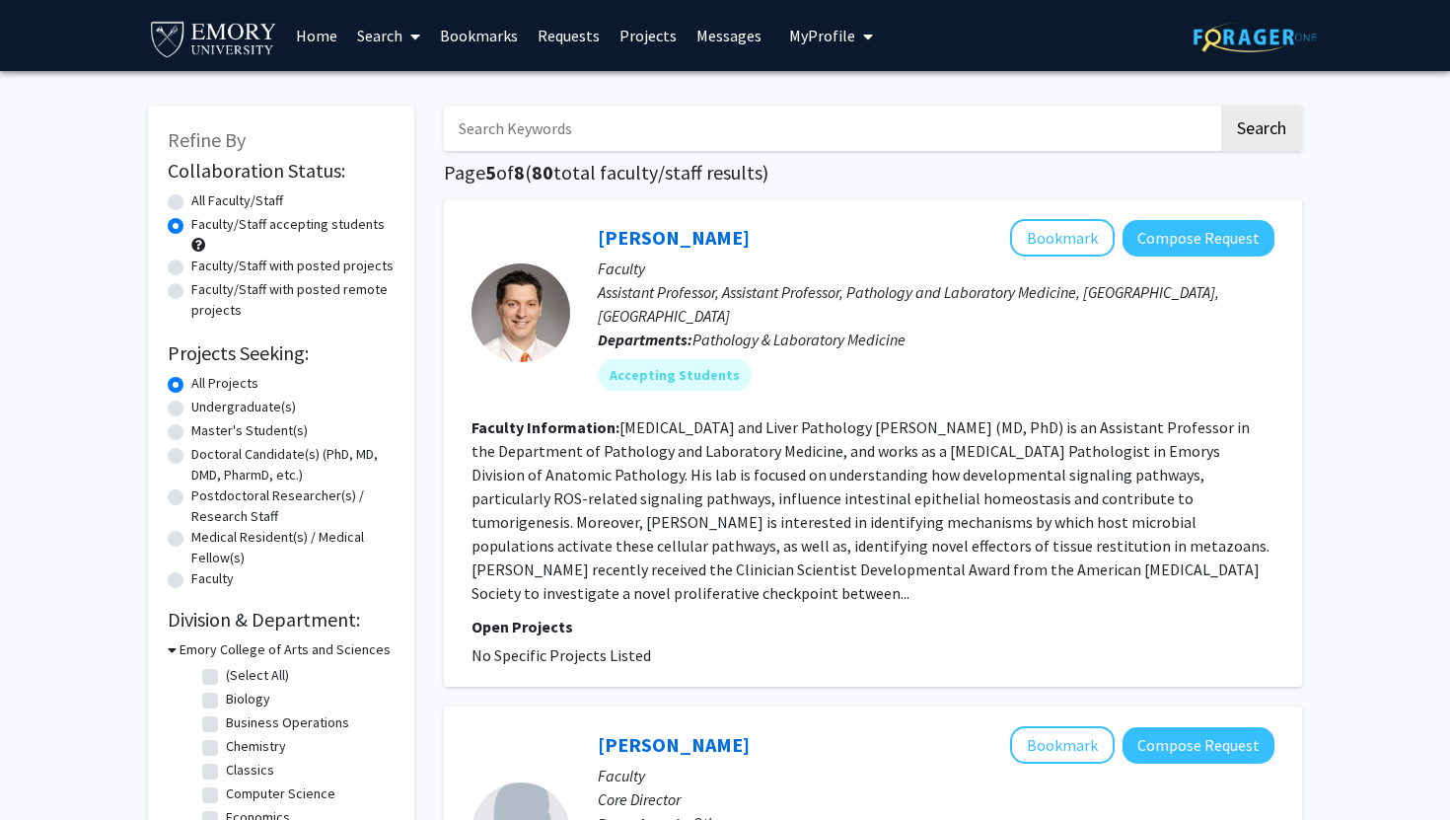
click at [191, 408] on label "Undergraduate(s)" at bounding box center [243, 407] width 105 height 21
click at [191, 408] on input "Undergraduate(s)" at bounding box center [197, 403] width 13 height 13
radio input "true"
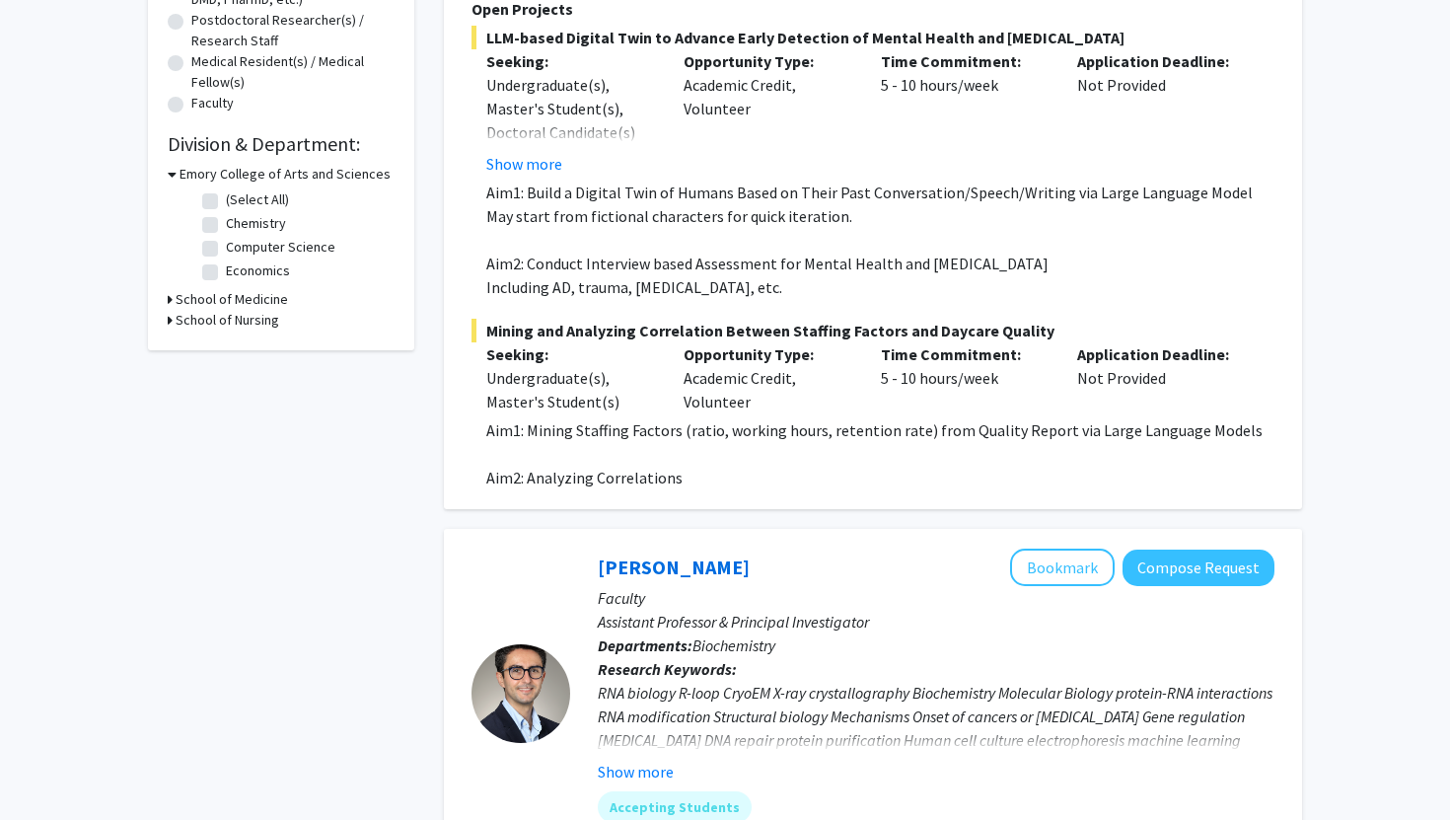
scroll to position [785, 0]
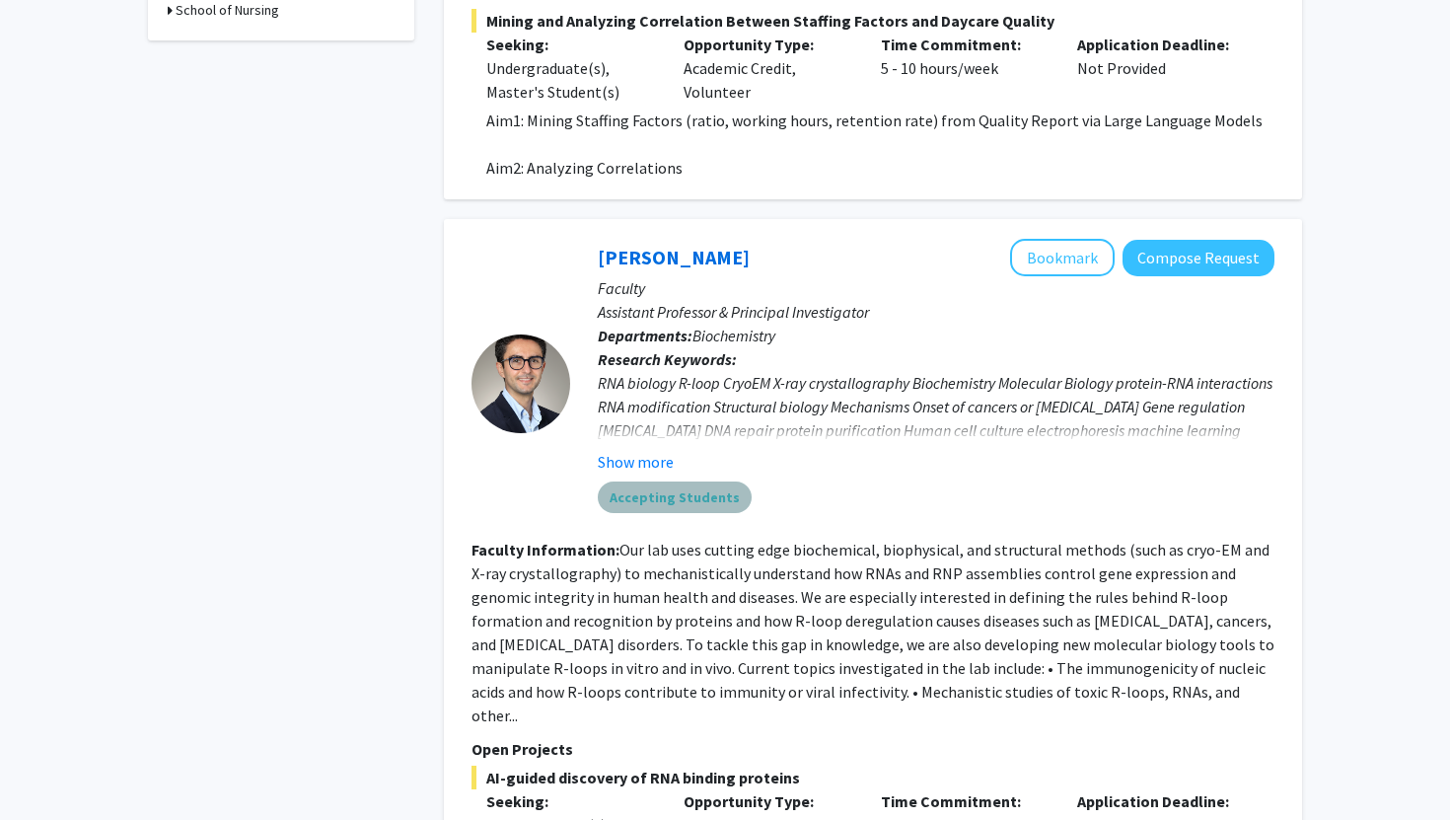
click at [678, 500] on mat-chip "Accepting Students" at bounding box center [675, 498] width 154 height 32
click at [640, 462] on button "Show more" at bounding box center [636, 462] width 76 height 24
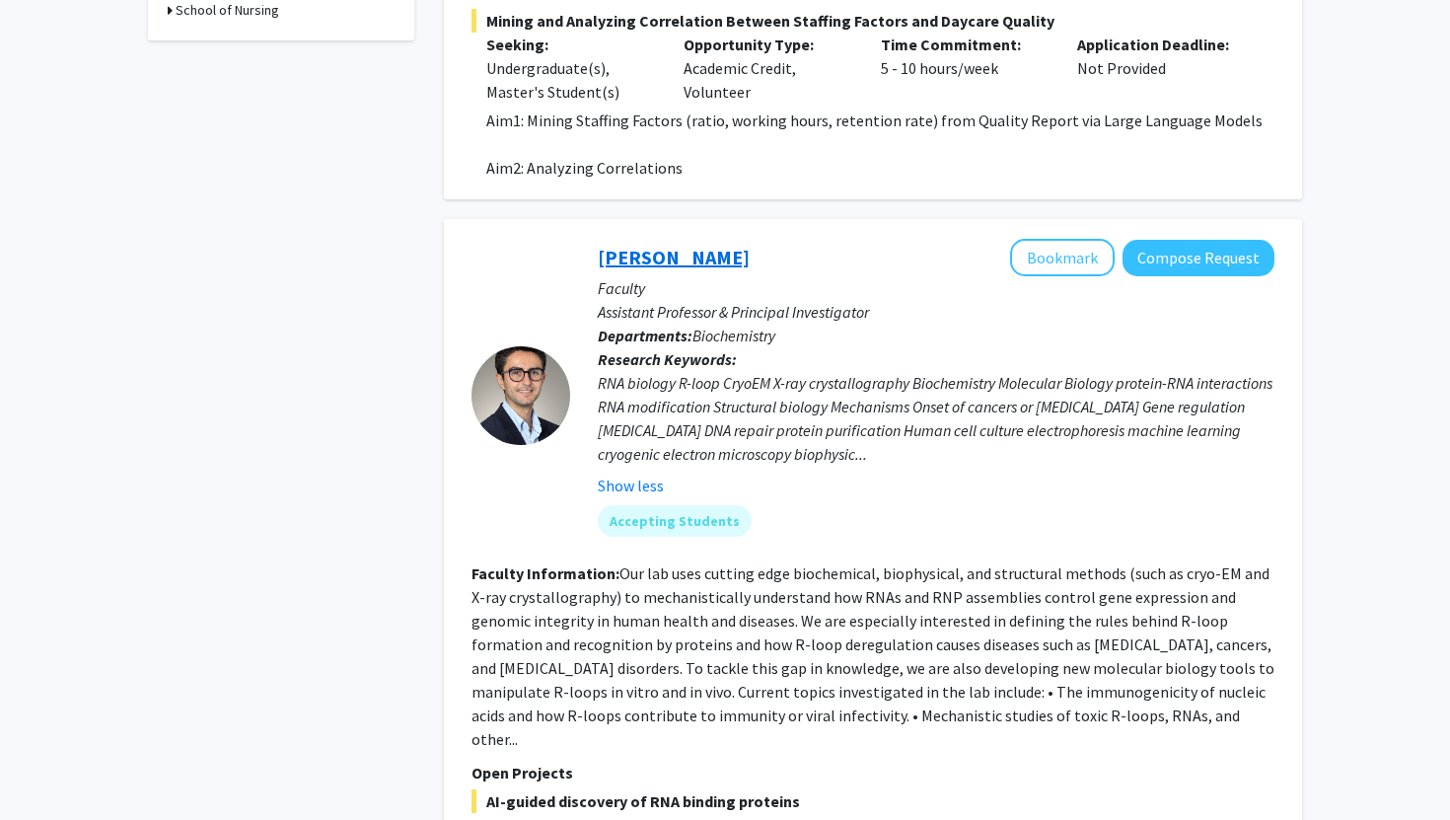
click at [722, 263] on link "[PERSON_NAME]" at bounding box center [674, 257] width 152 height 25
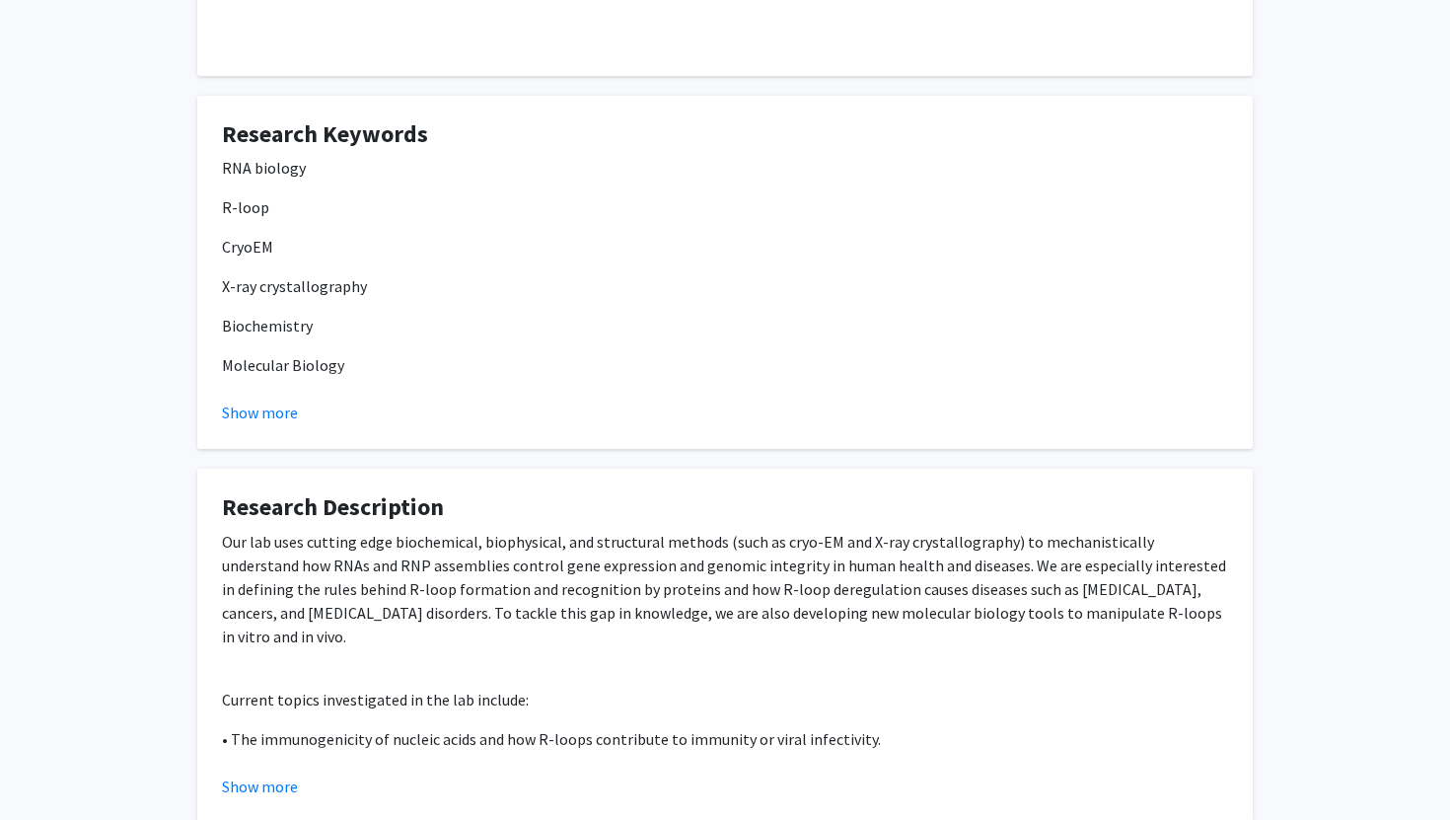
scroll to position [1225, 0]
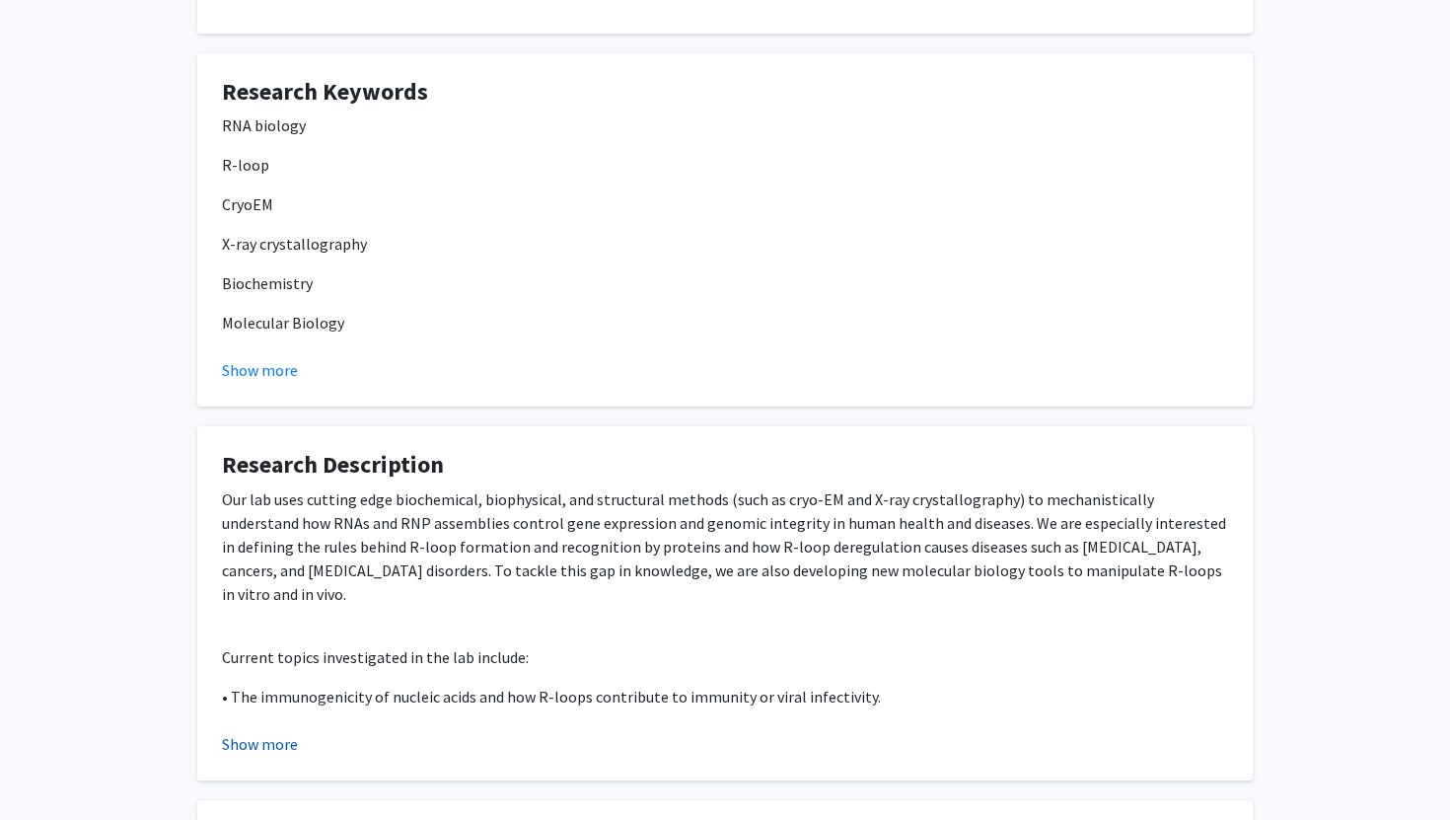
click at [272, 740] on button "Show more" at bounding box center [260, 744] width 76 height 24
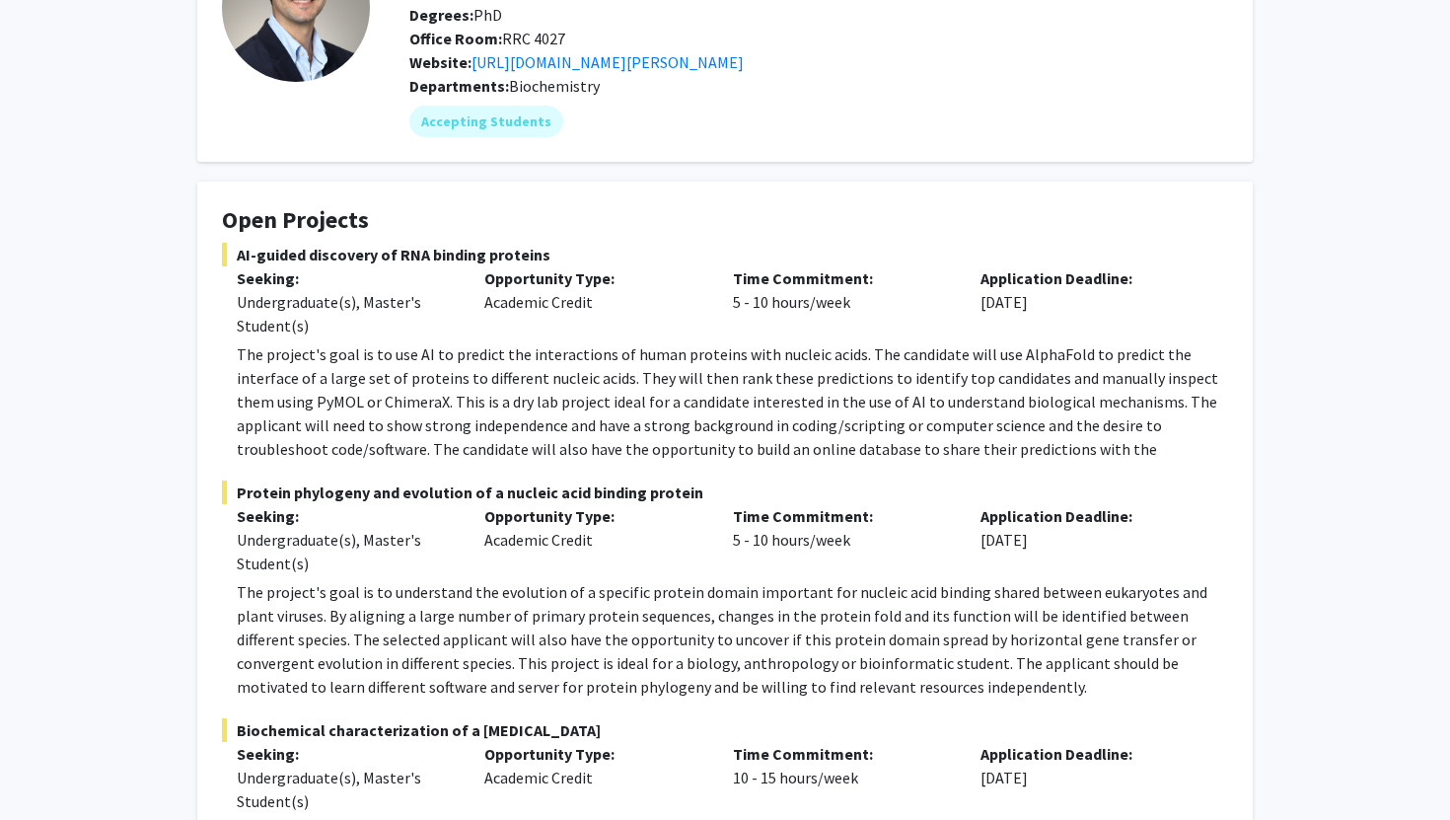
scroll to position [0, 0]
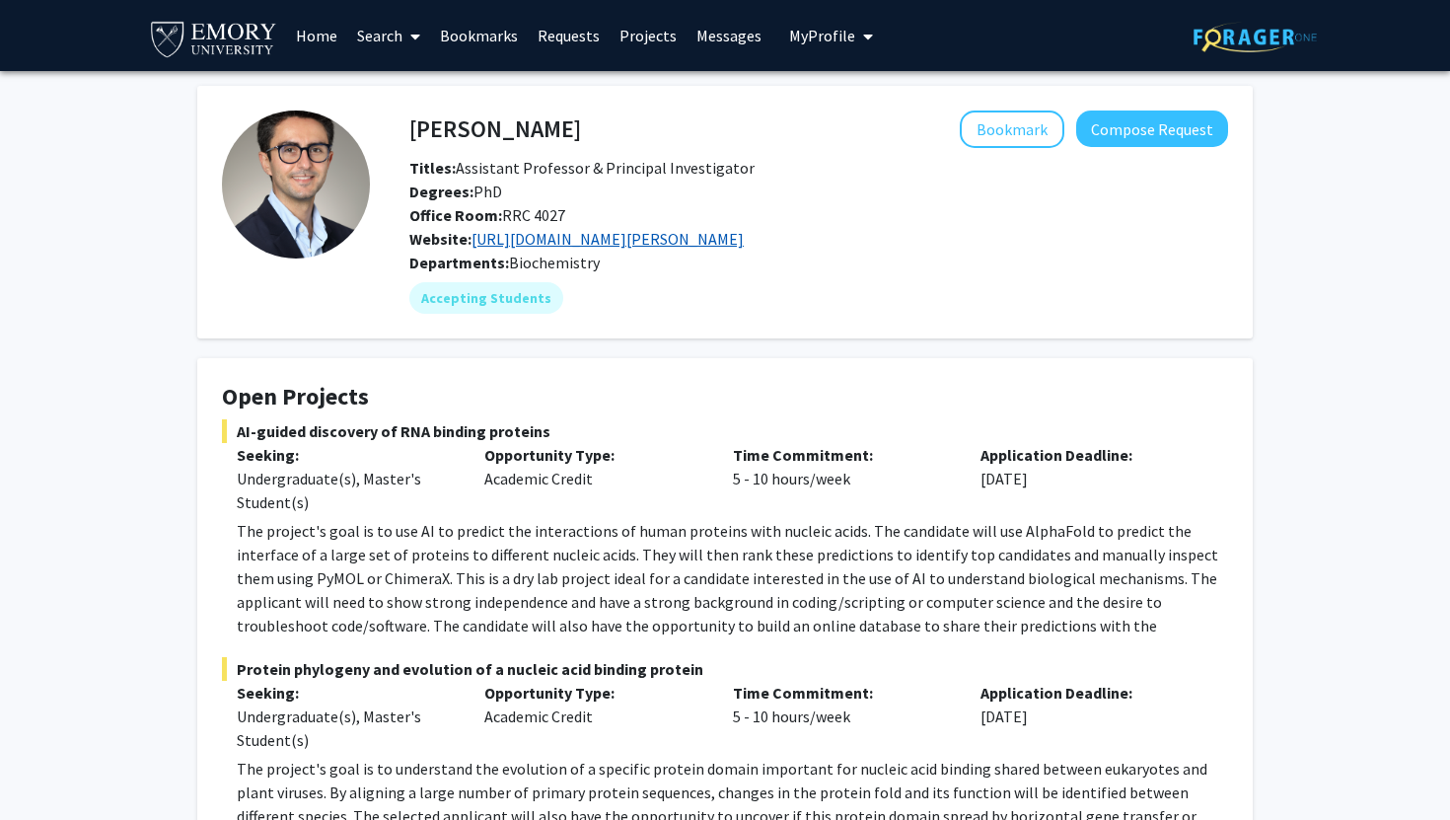
click at [564, 230] on link "https://biochem.emory.edu/bou-nader-lab/" at bounding box center [608, 239] width 272 height 20
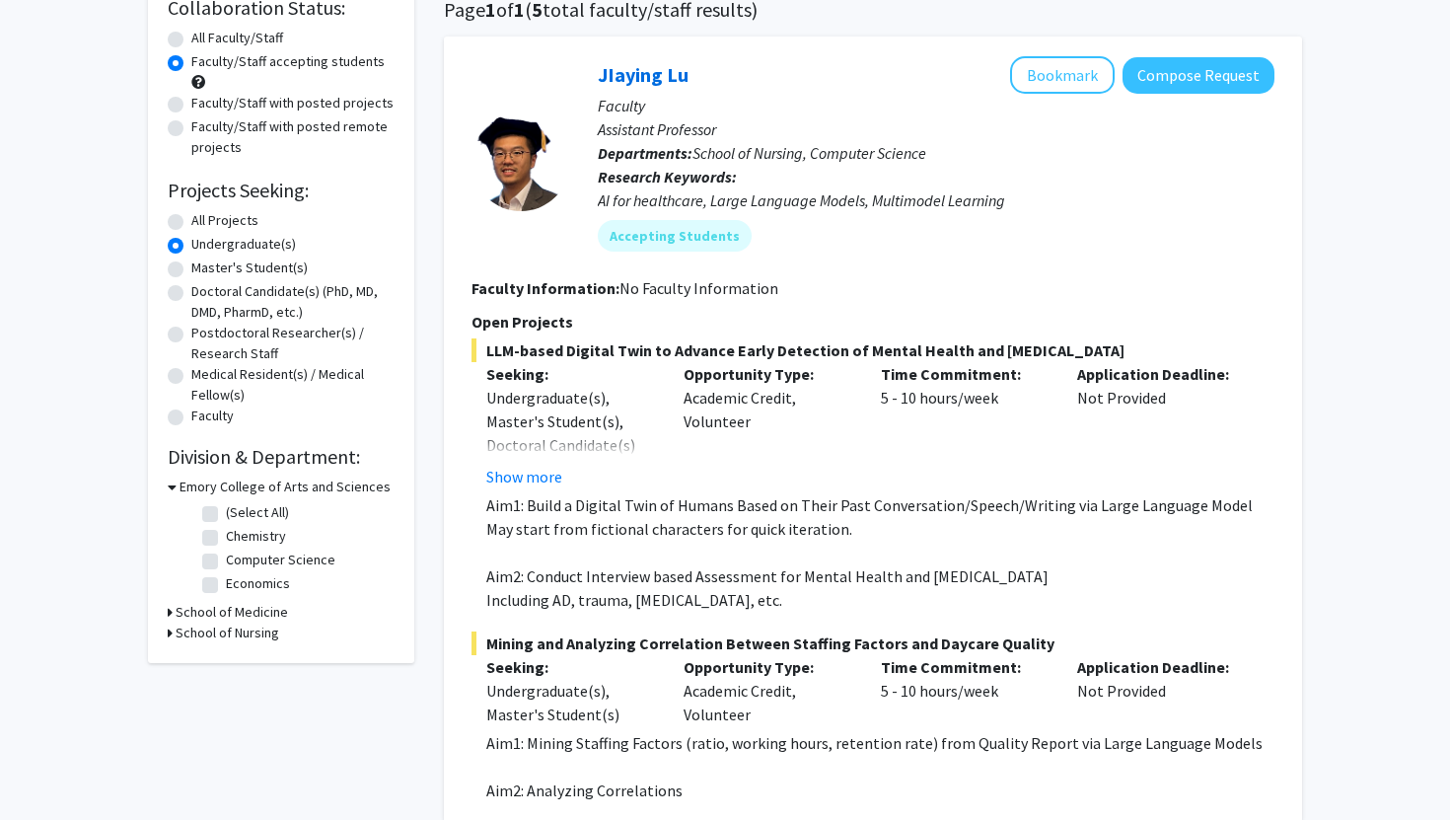
scroll to position [179, 0]
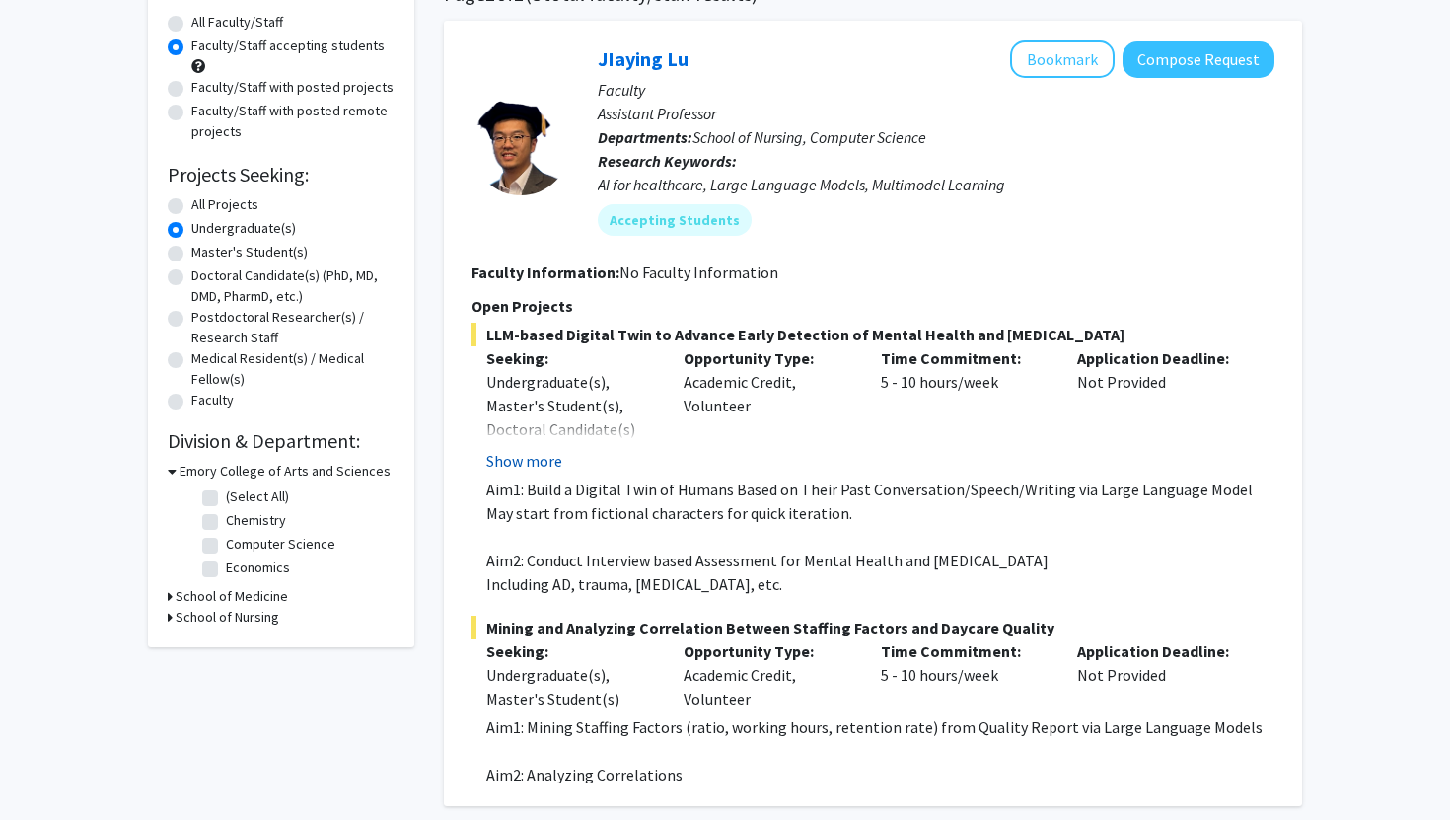
click at [532, 466] on button "Show more" at bounding box center [524, 461] width 76 height 24
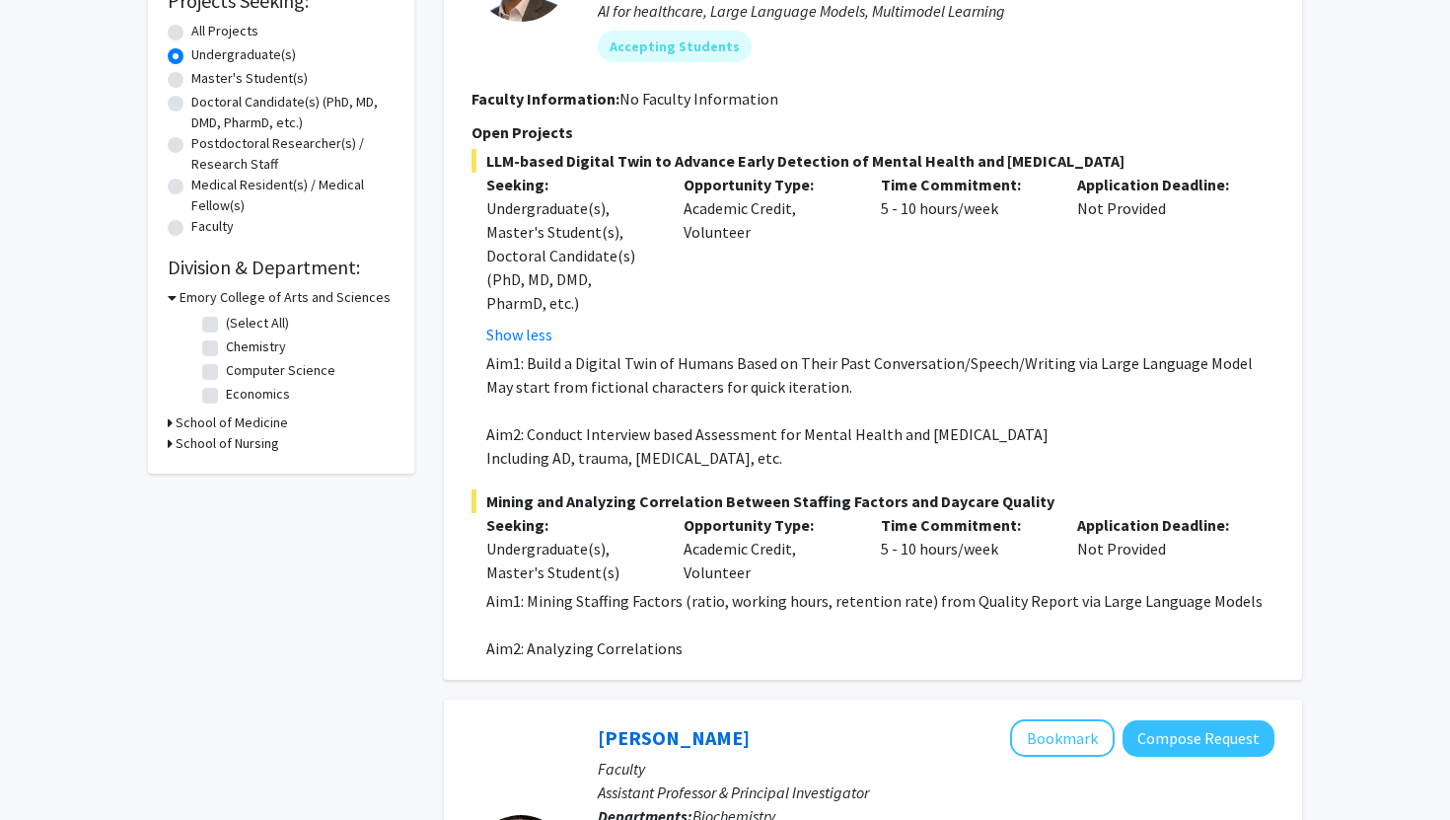
scroll to position [0, 0]
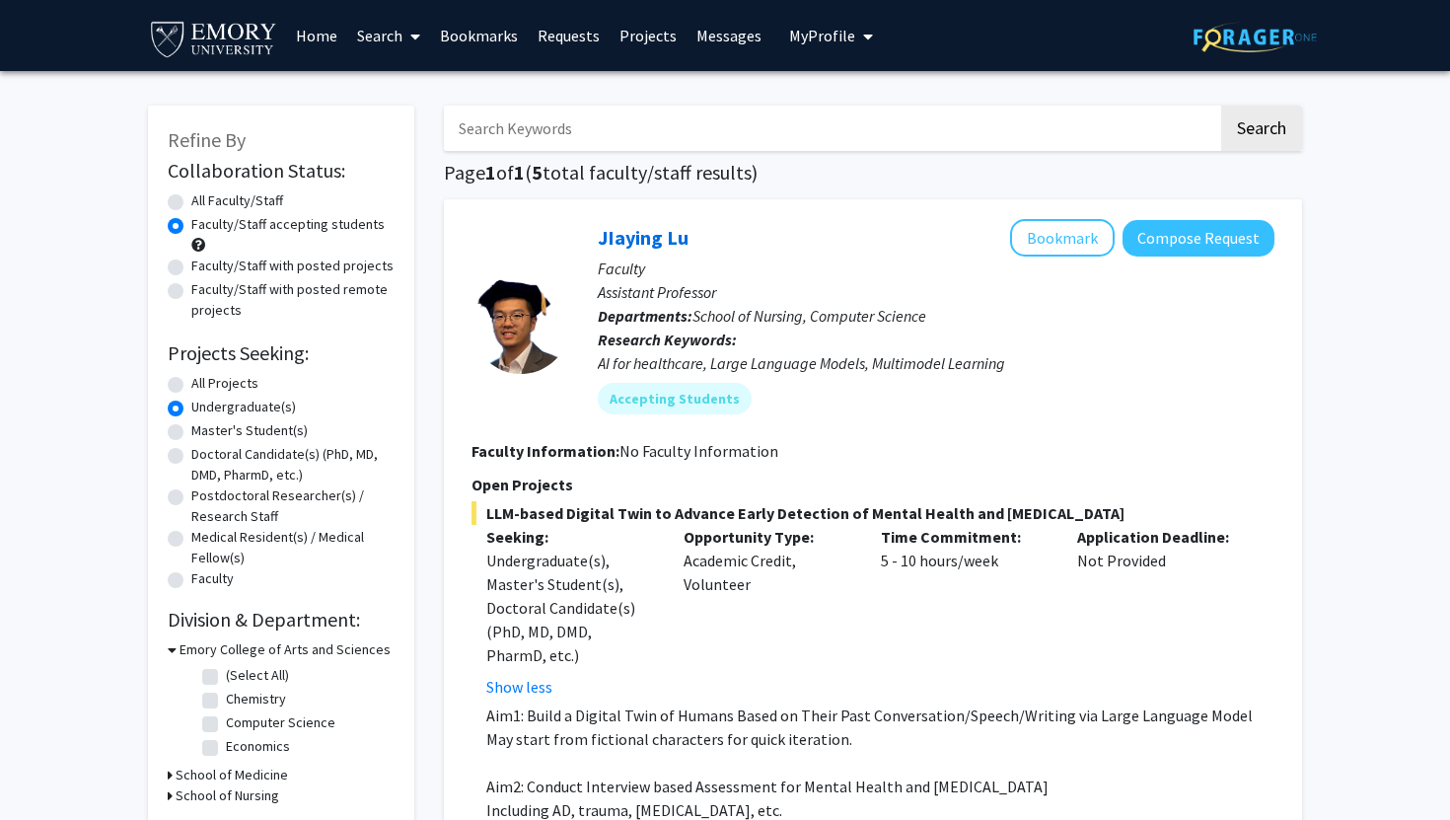
click at [634, 37] on link "Projects" at bounding box center [648, 35] width 77 height 69
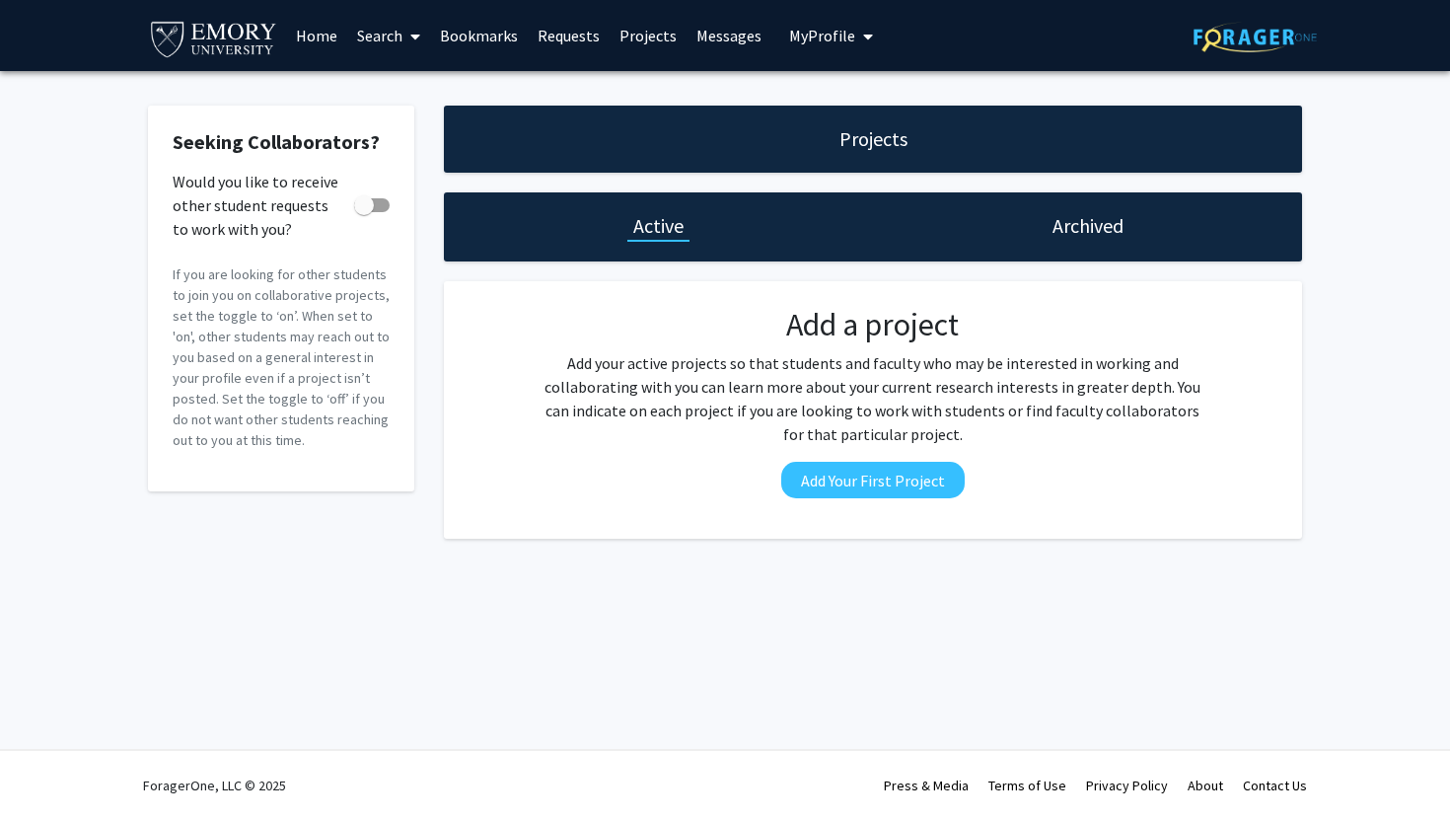
click at [566, 39] on link "Requests" at bounding box center [569, 35] width 82 height 69
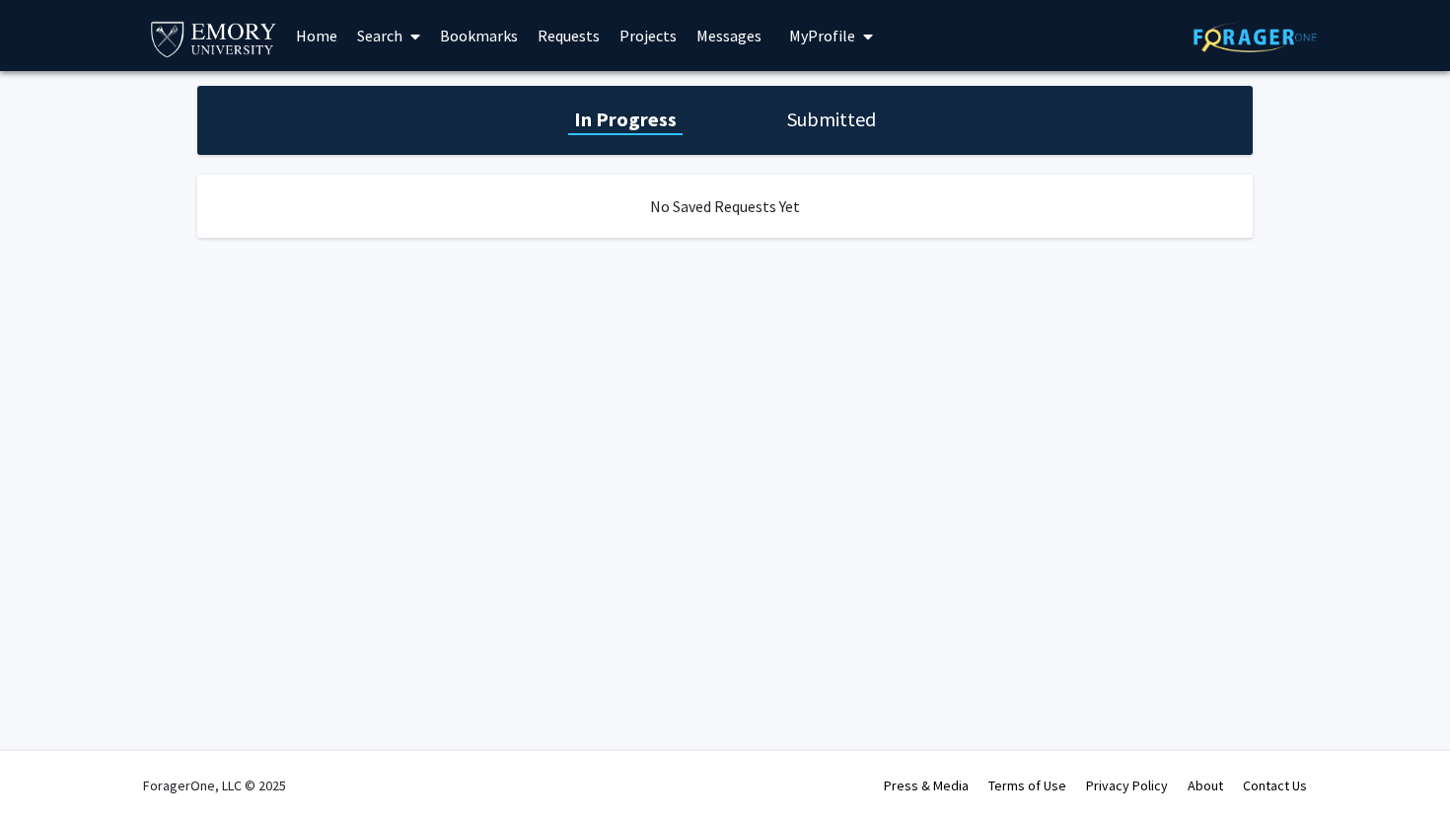
click at [470, 33] on link "Bookmarks" at bounding box center [479, 35] width 98 height 69
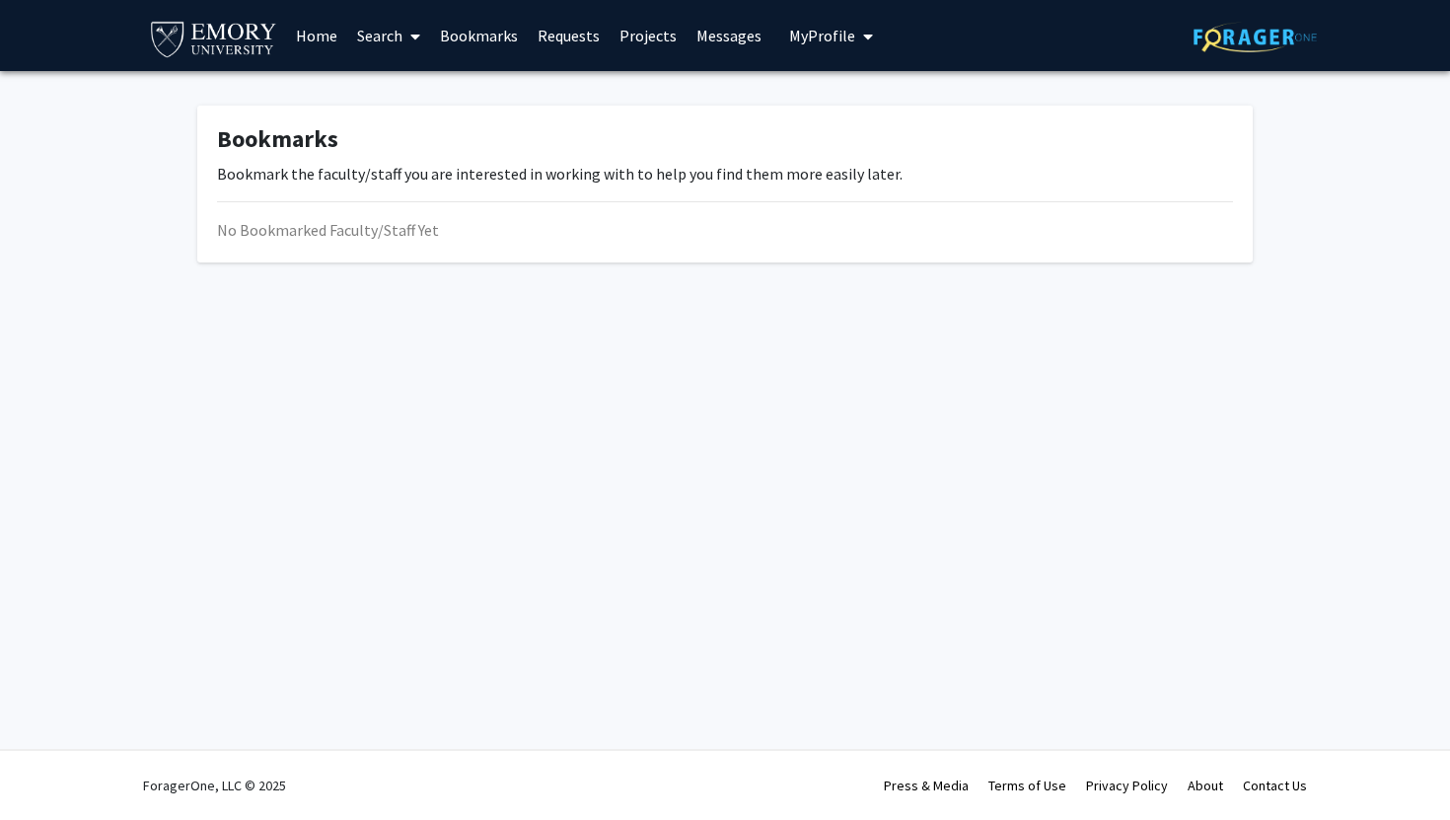
click at [374, 40] on link "Search" at bounding box center [388, 35] width 83 height 69
click at [397, 91] on span "Faculty/Staff" at bounding box center [419, 90] width 145 height 39
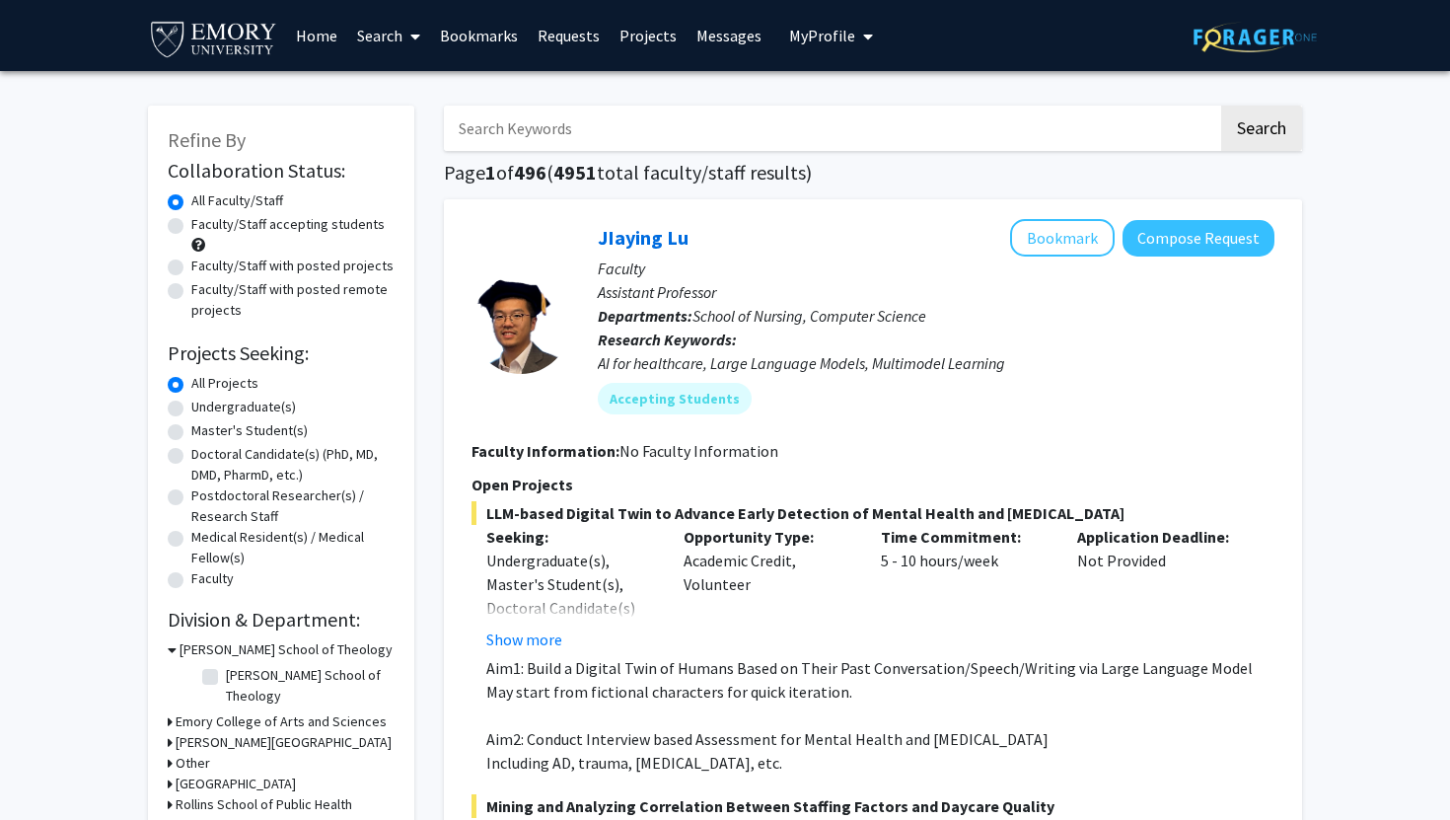
click at [821, 38] on span "My Profile" at bounding box center [822, 36] width 66 height 20
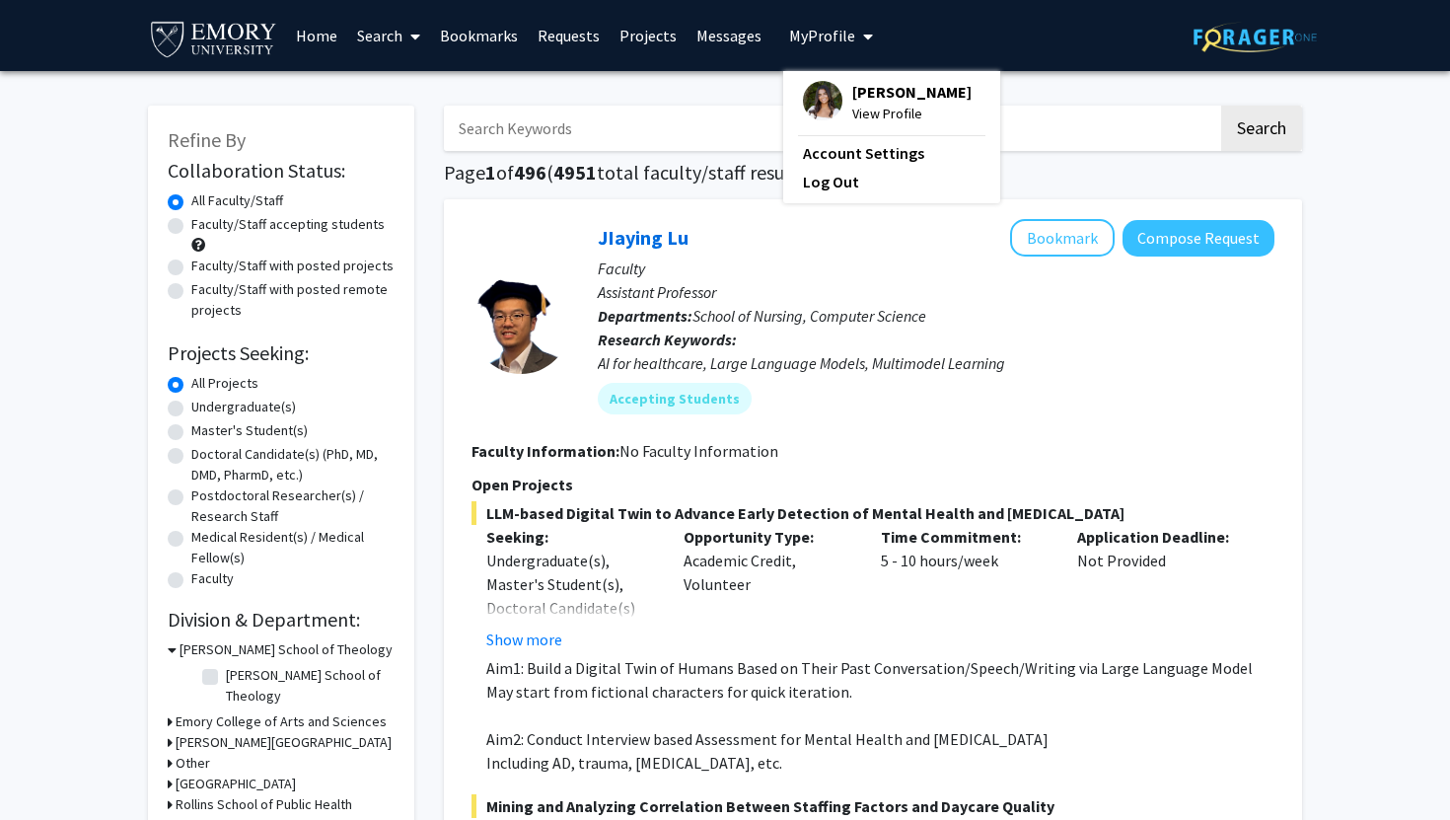
click at [316, 31] on link "Home" at bounding box center [316, 35] width 61 height 69
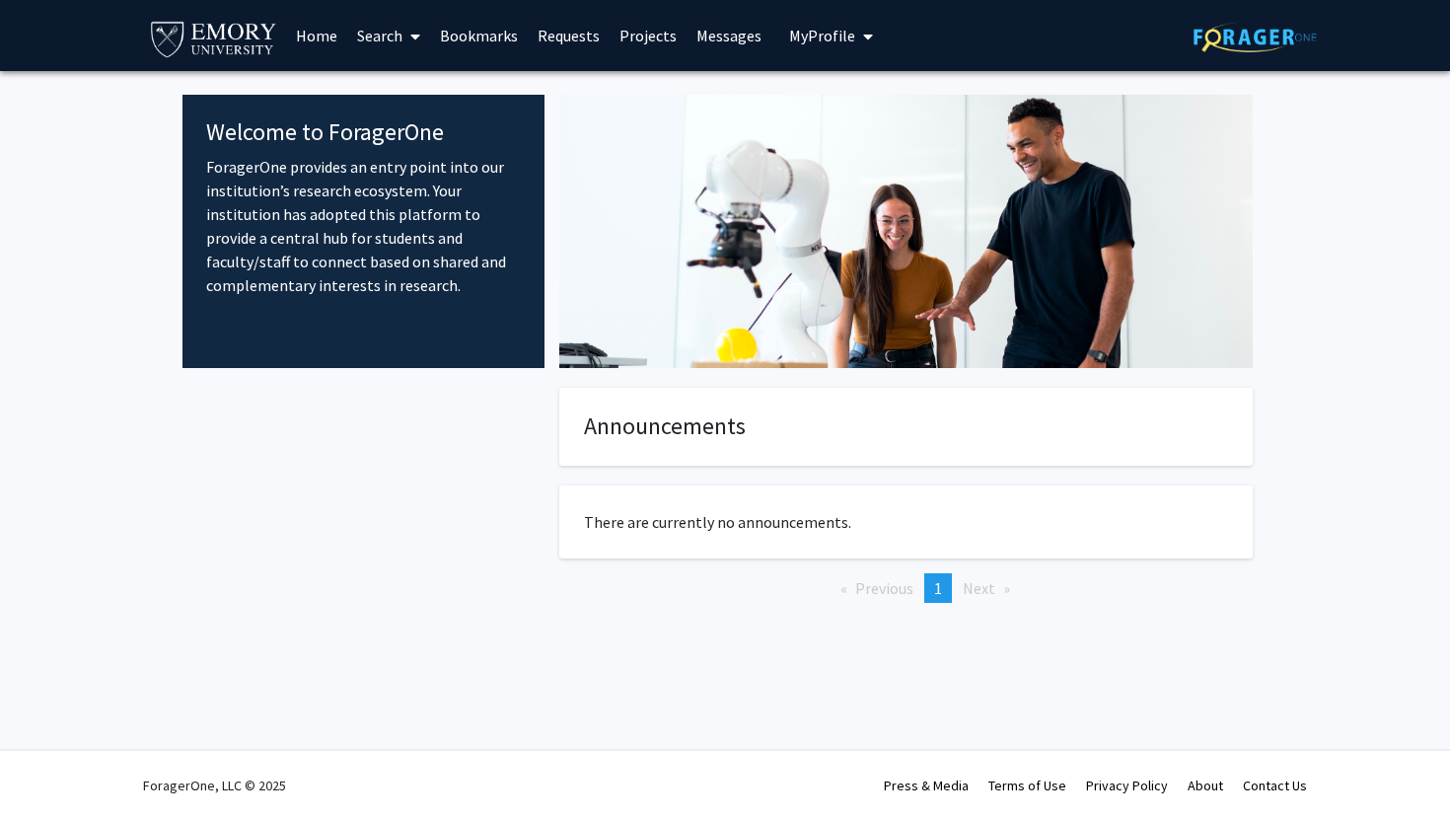
click at [239, 38] on img at bounding box center [213, 38] width 131 height 44
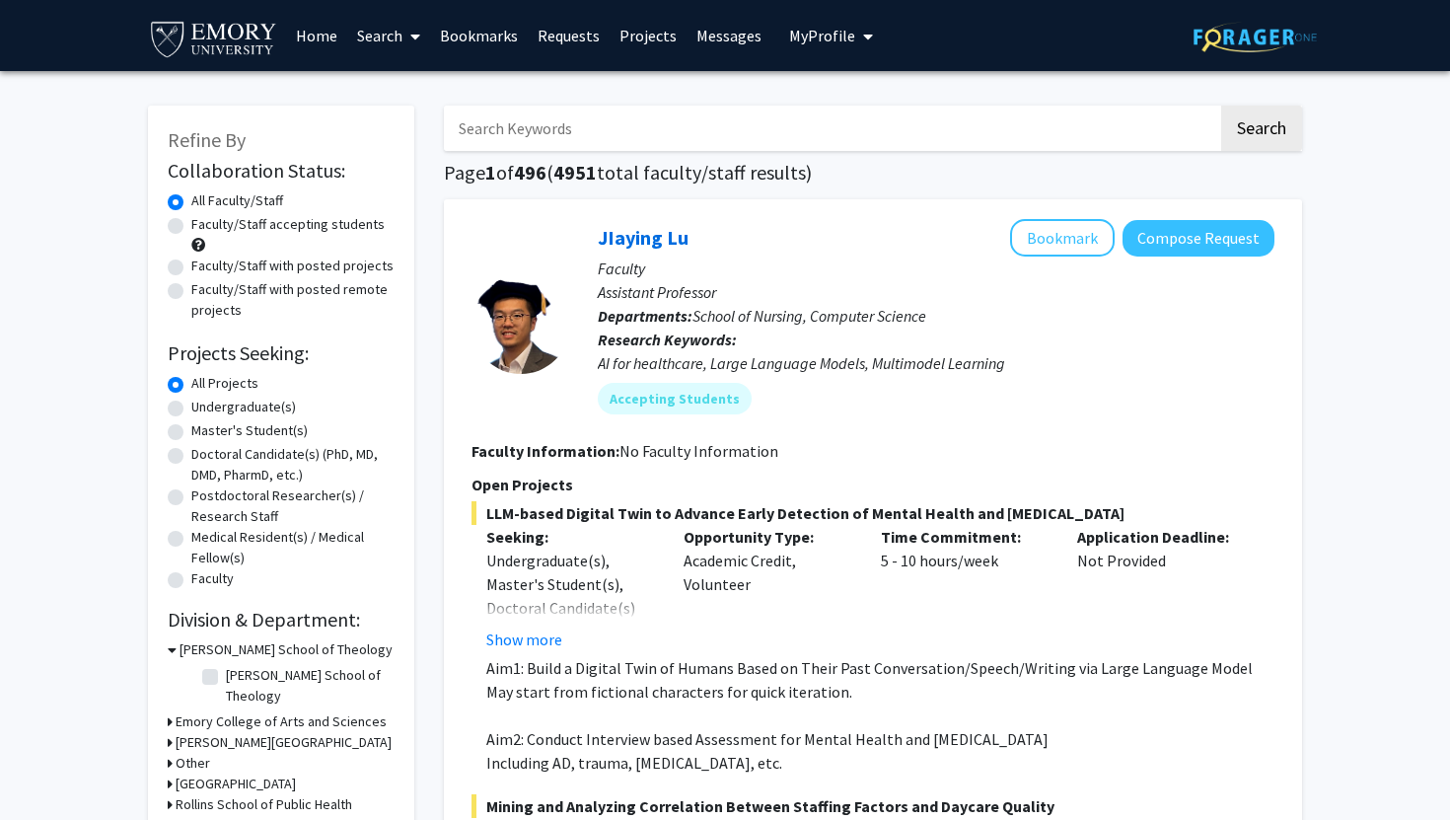
click at [673, 112] on input "Search Keywords" at bounding box center [831, 128] width 775 height 45
click at [1222, 106] on button "Search" at bounding box center [1262, 128] width 81 height 45
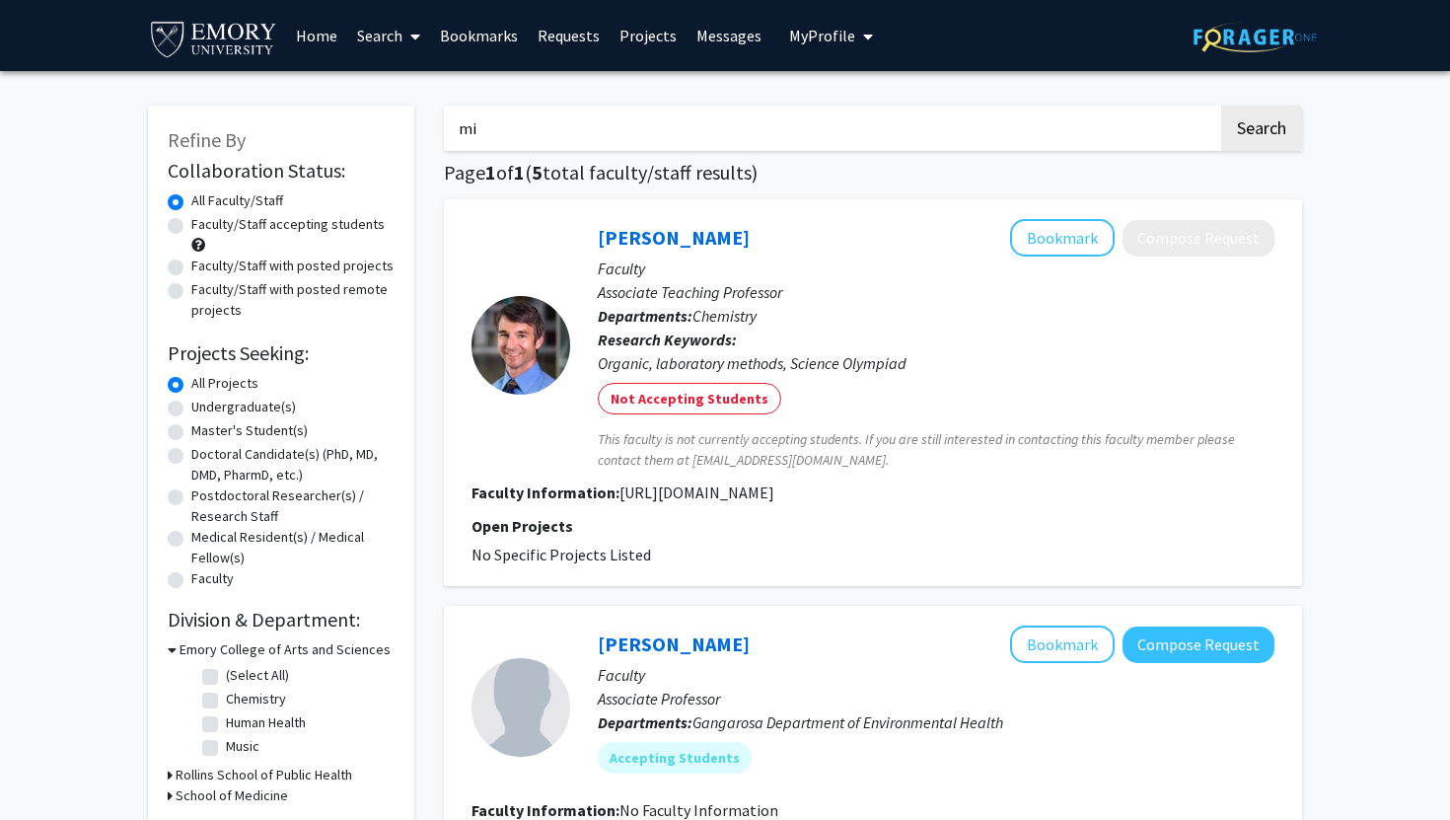
type input "m"
paste input "[PERSON_NAME],"
type input "[PERSON_NAME]"
click at [1270, 120] on button "Search" at bounding box center [1262, 128] width 81 height 45
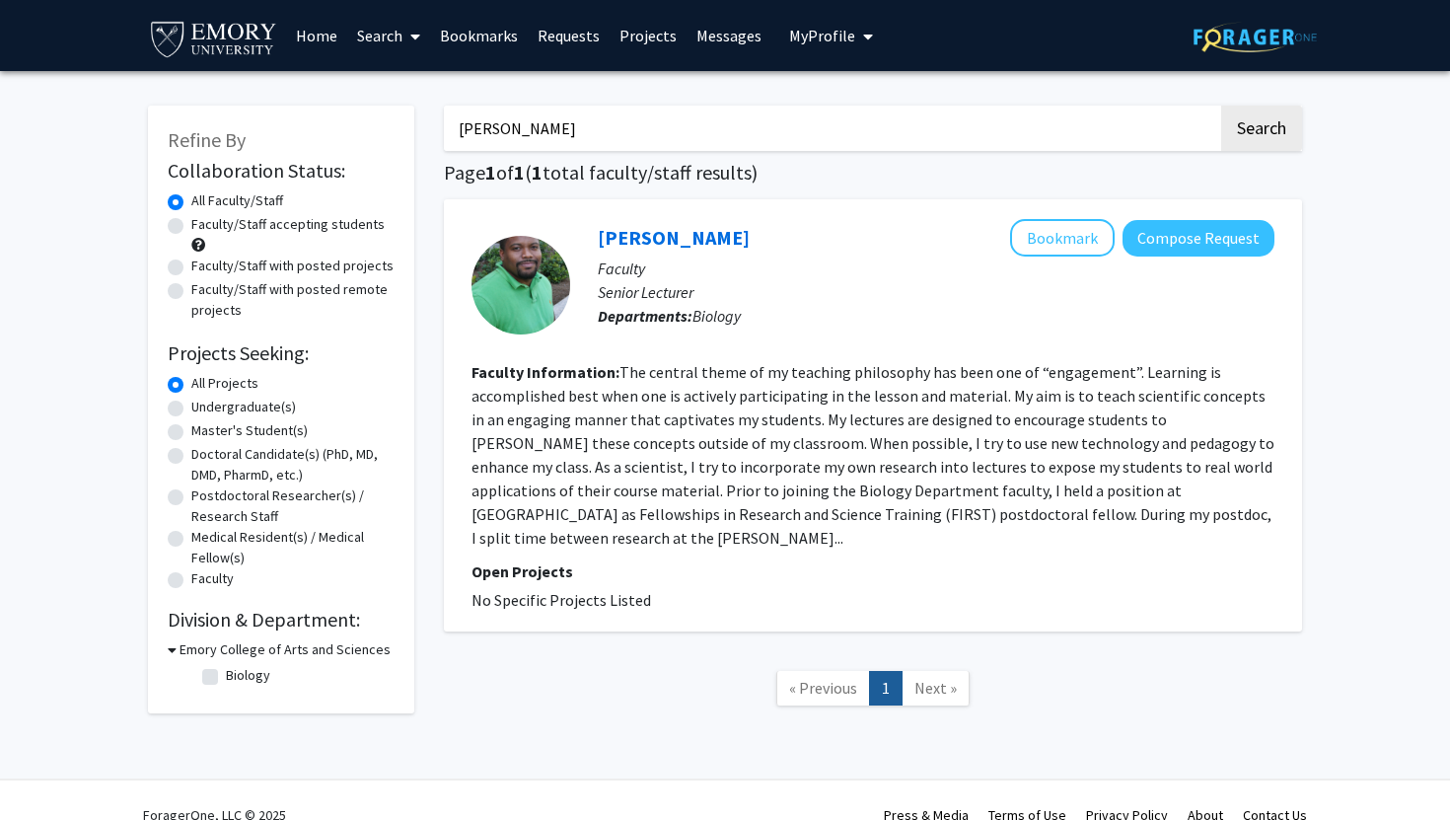
click at [498, 277] on div at bounding box center [521, 285] width 99 height 99
click at [626, 234] on link "[PERSON_NAME]" at bounding box center [674, 237] width 152 height 25
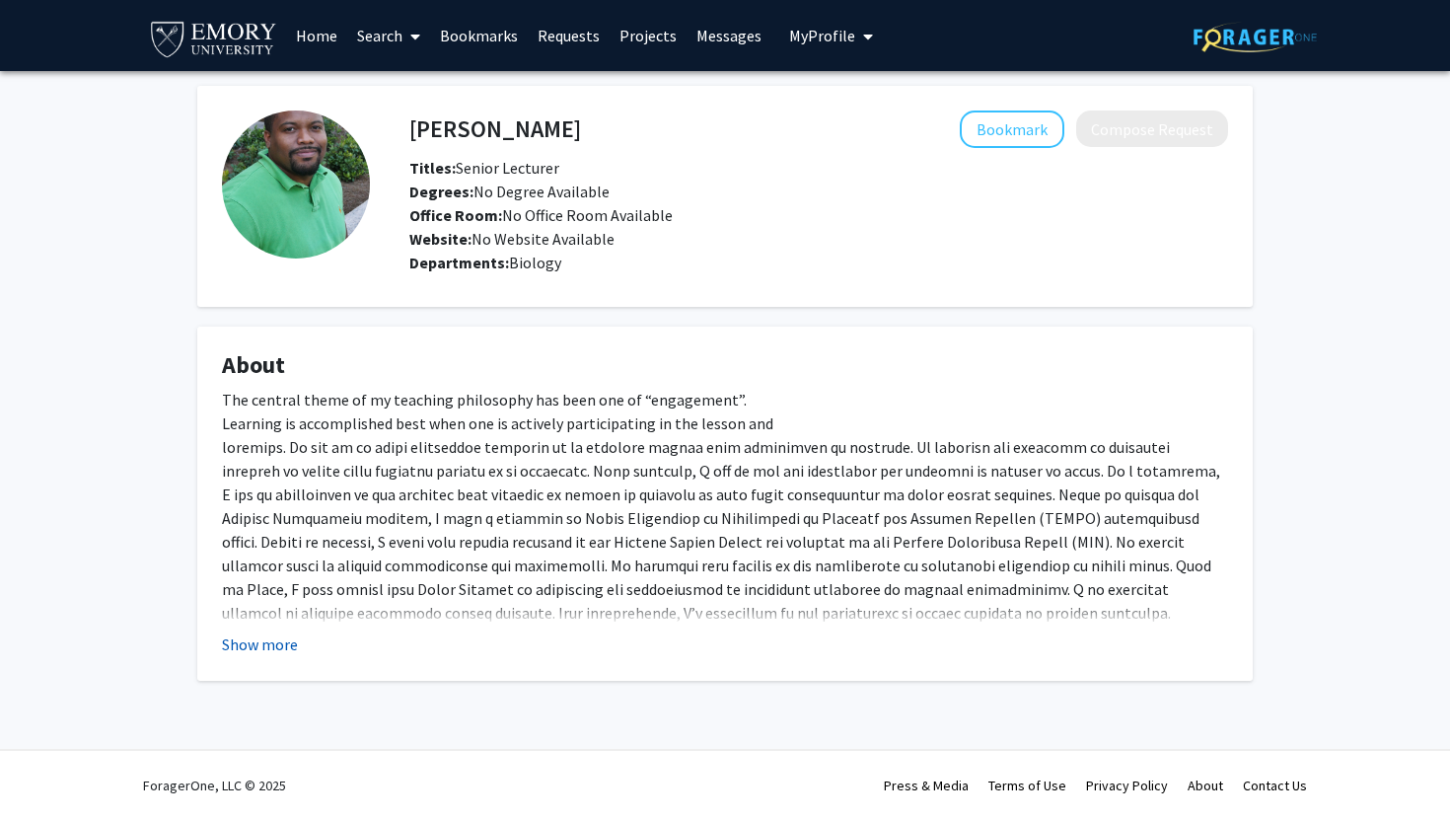
click at [279, 639] on button "Show more" at bounding box center [260, 644] width 76 height 24
